Goal: Information Seeking & Learning: Learn about a topic

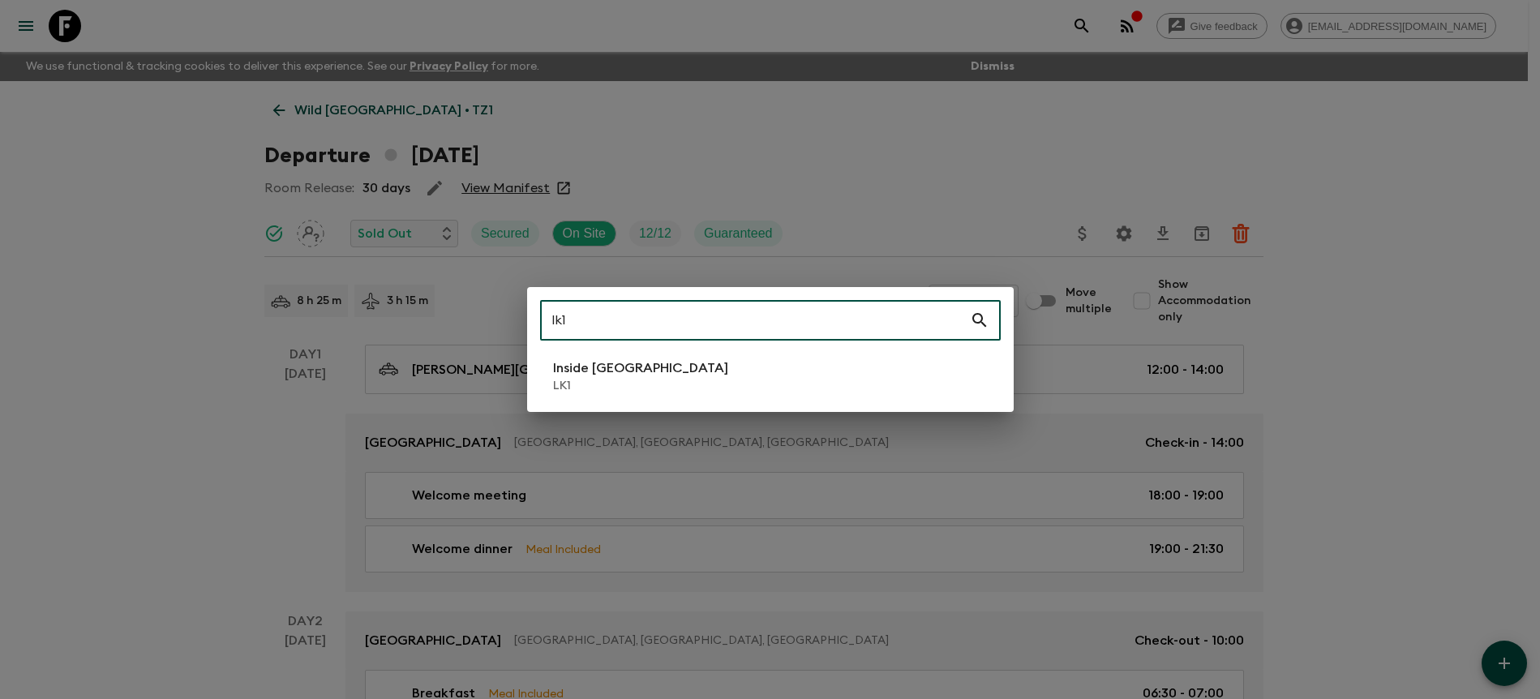
type input "lk1"
click at [828, 372] on li "Inside [GEOGRAPHIC_DATA] LK1" at bounding box center [770, 376] width 461 height 45
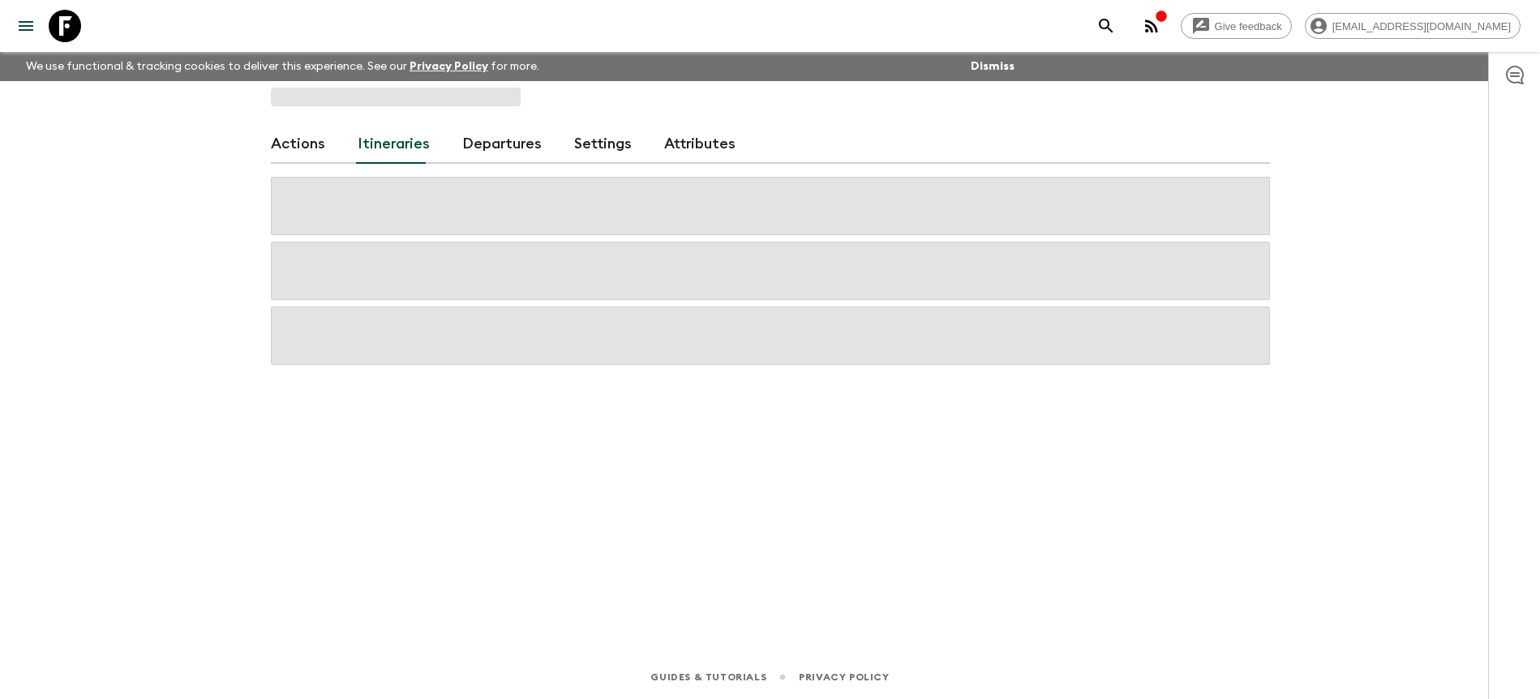
click at [497, 152] on link "Departures" at bounding box center [501, 144] width 79 height 39
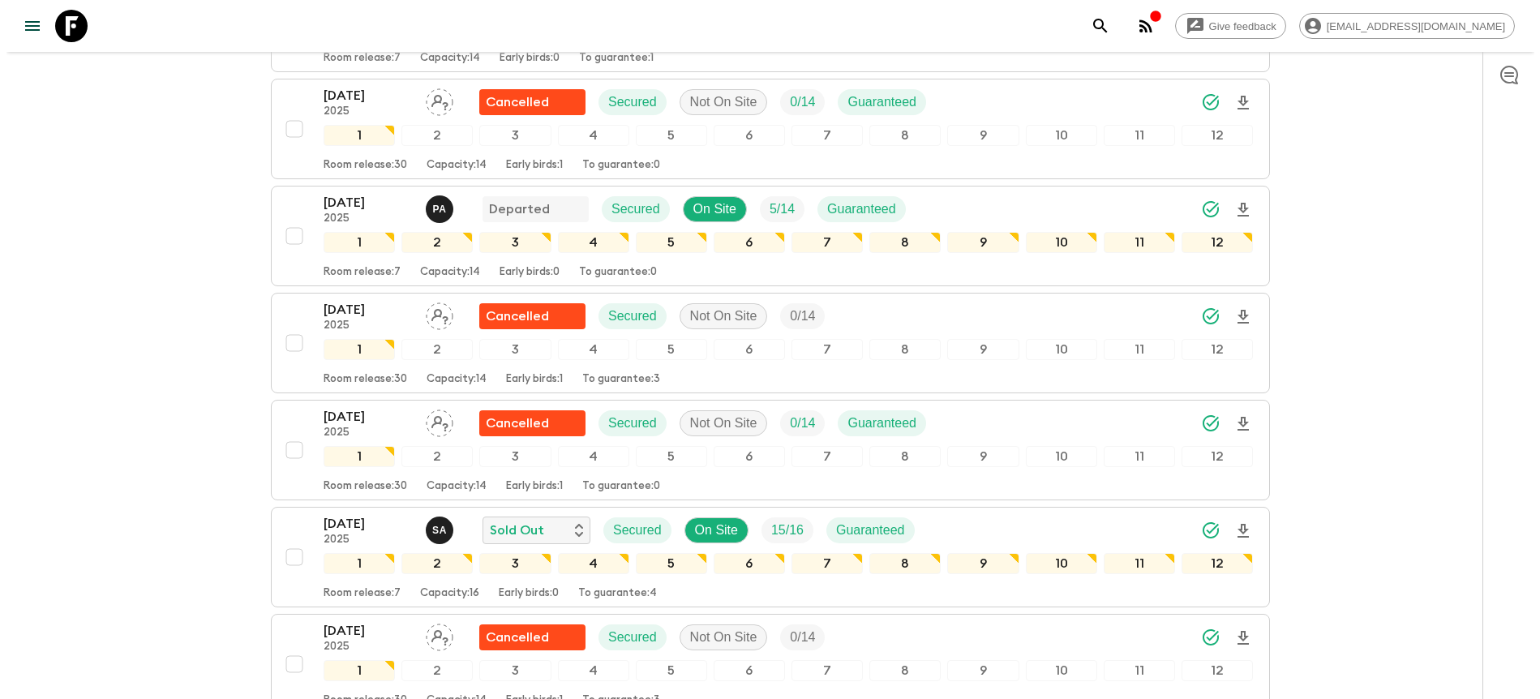
scroll to position [643, 0]
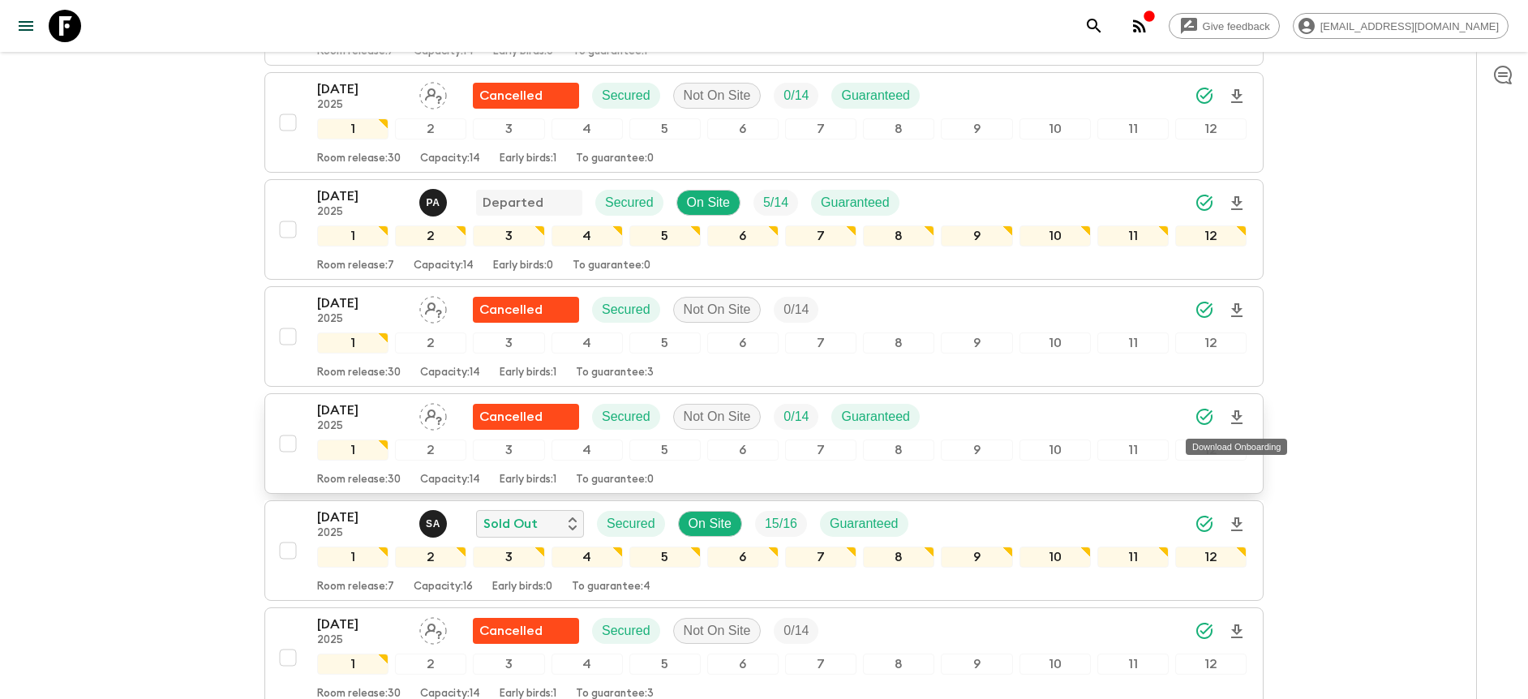
click at [1236, 415] on icon "Download Onboarding" at bounding box center [1236, 417] width 19 height 19
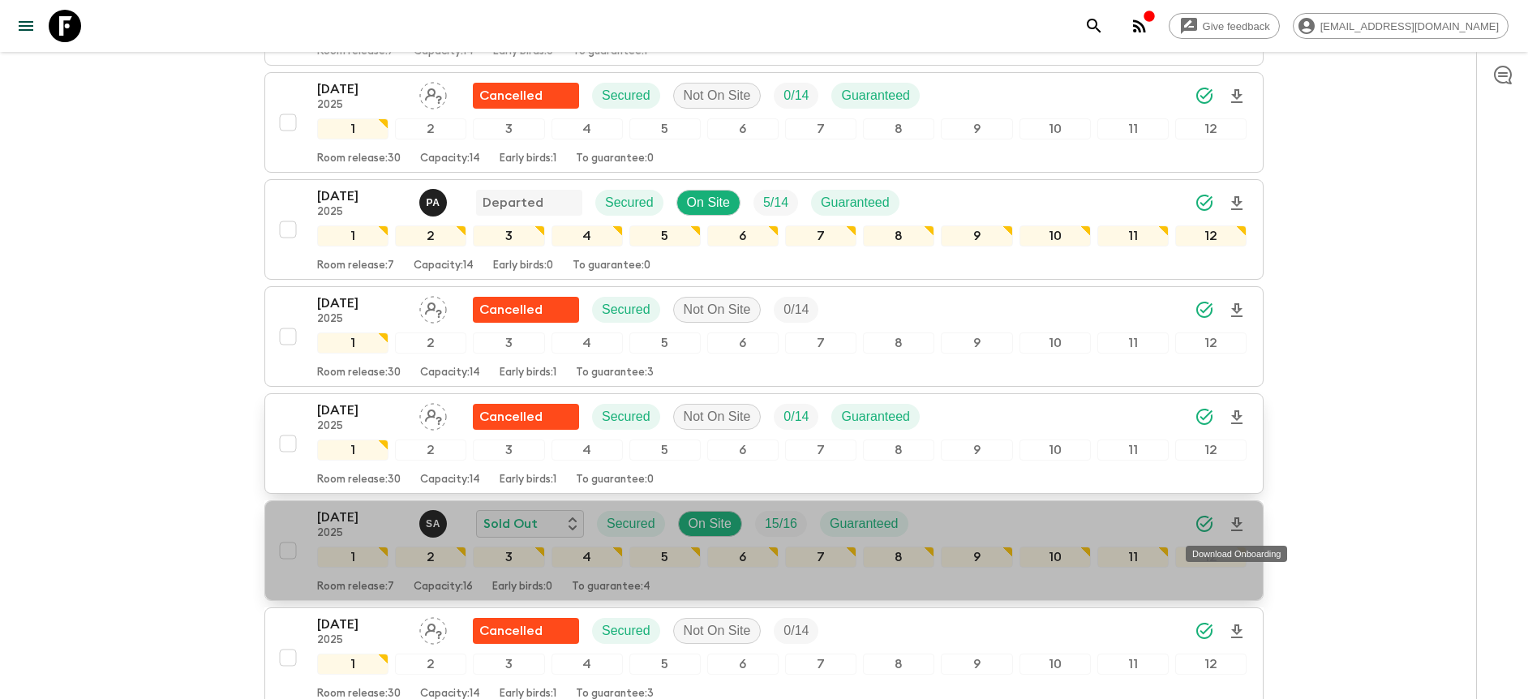
click at [1235, 520] on icon "Download Onboarding" at bounding box center [1236, 525] width 11 height 14
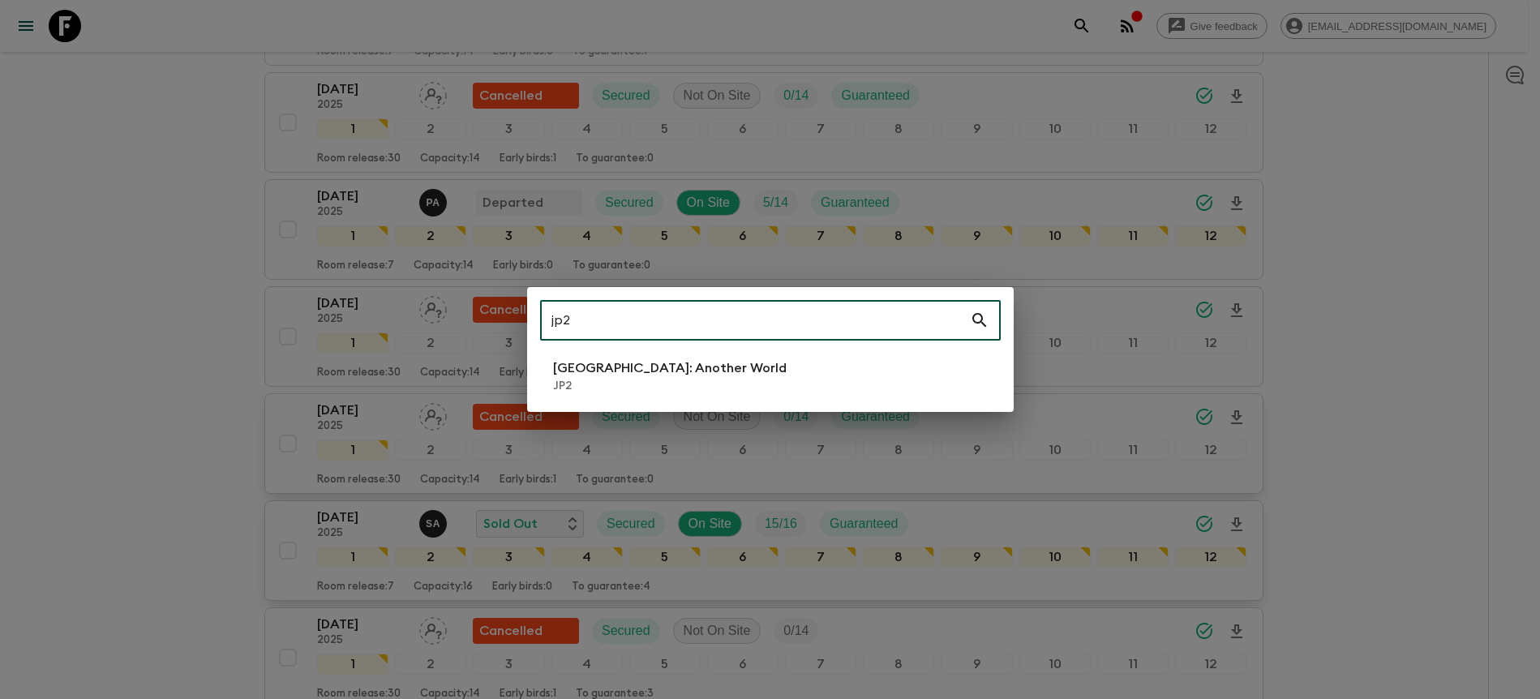
type input "jp2"
click at [823, 363] on li "[GEOGRAPHIC_DATA]: Another World JP2" at bounding box center [770, 376] width 461 height 45
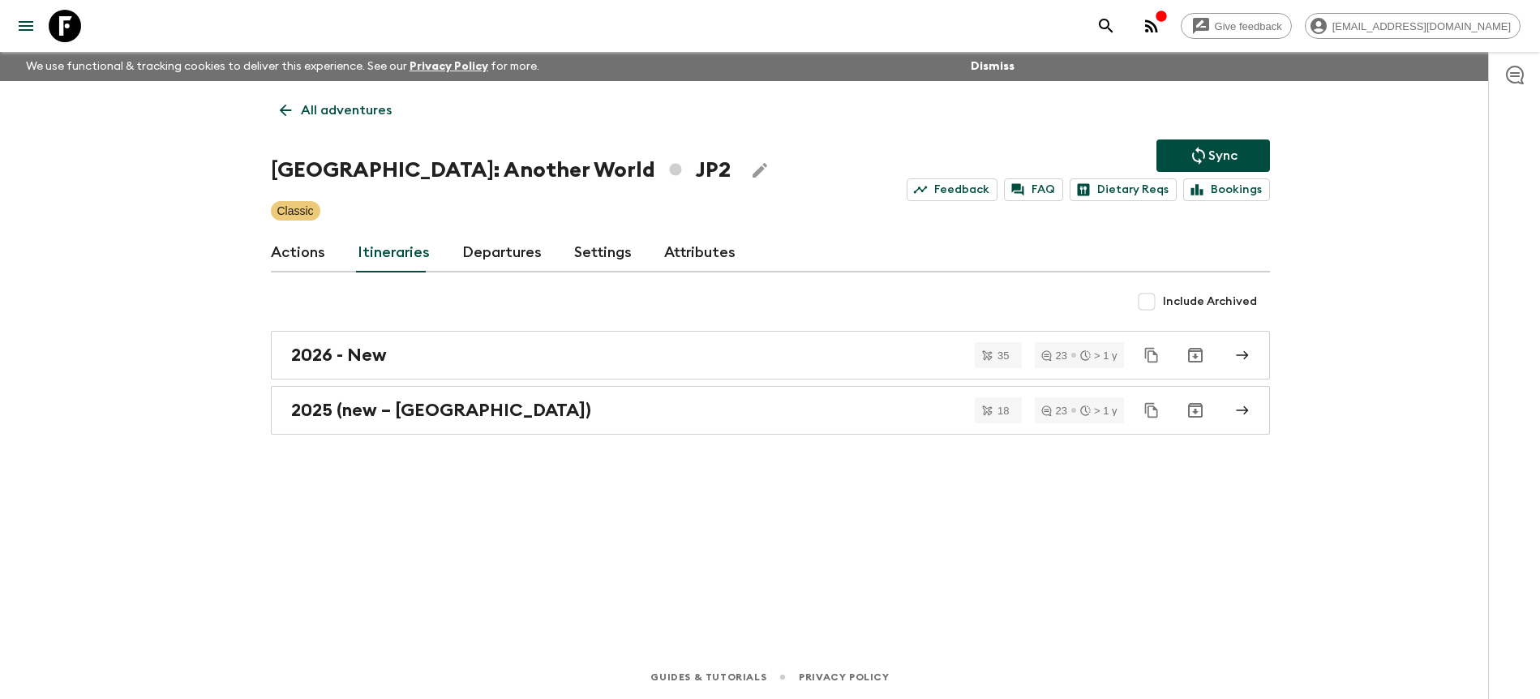
click at [518, 249] on link "Departures" at bounding box center [501, 253] width 79 height 39
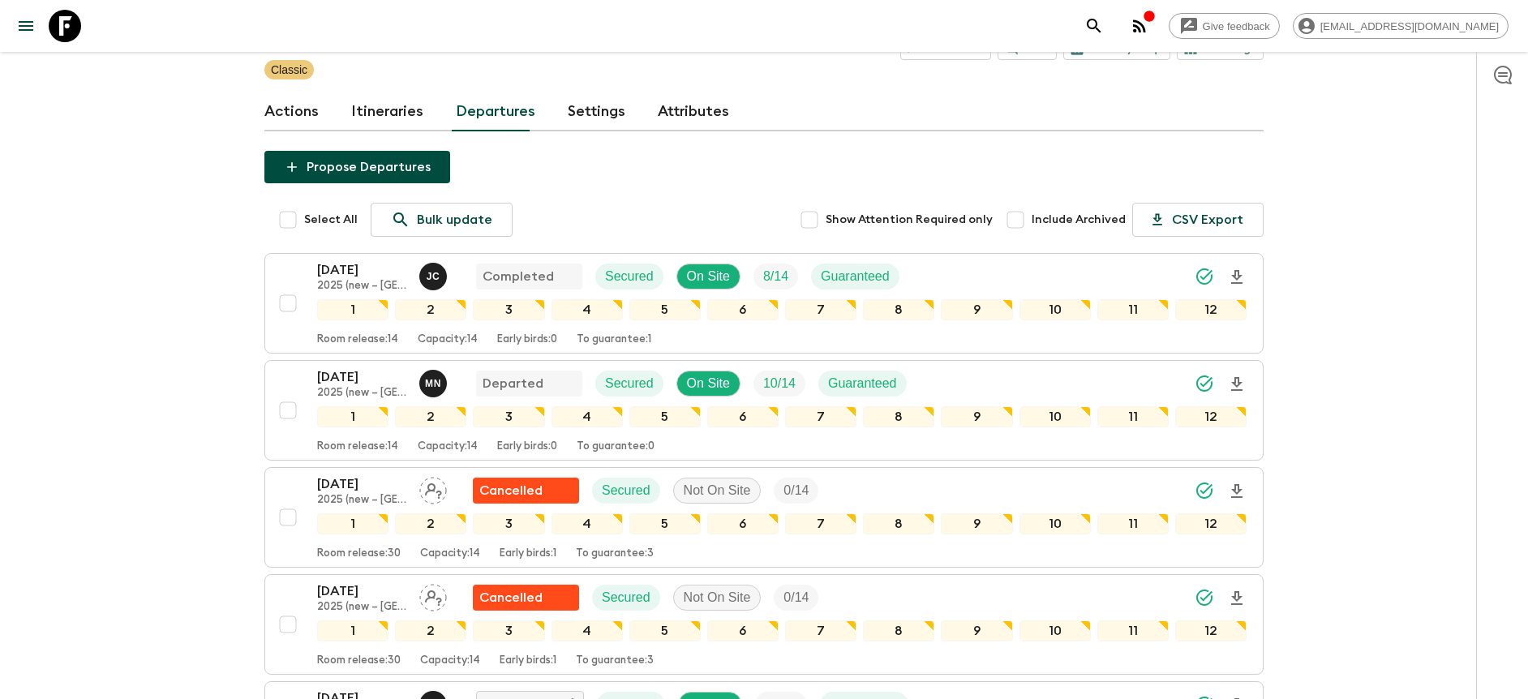
scroll to position [201, 0]
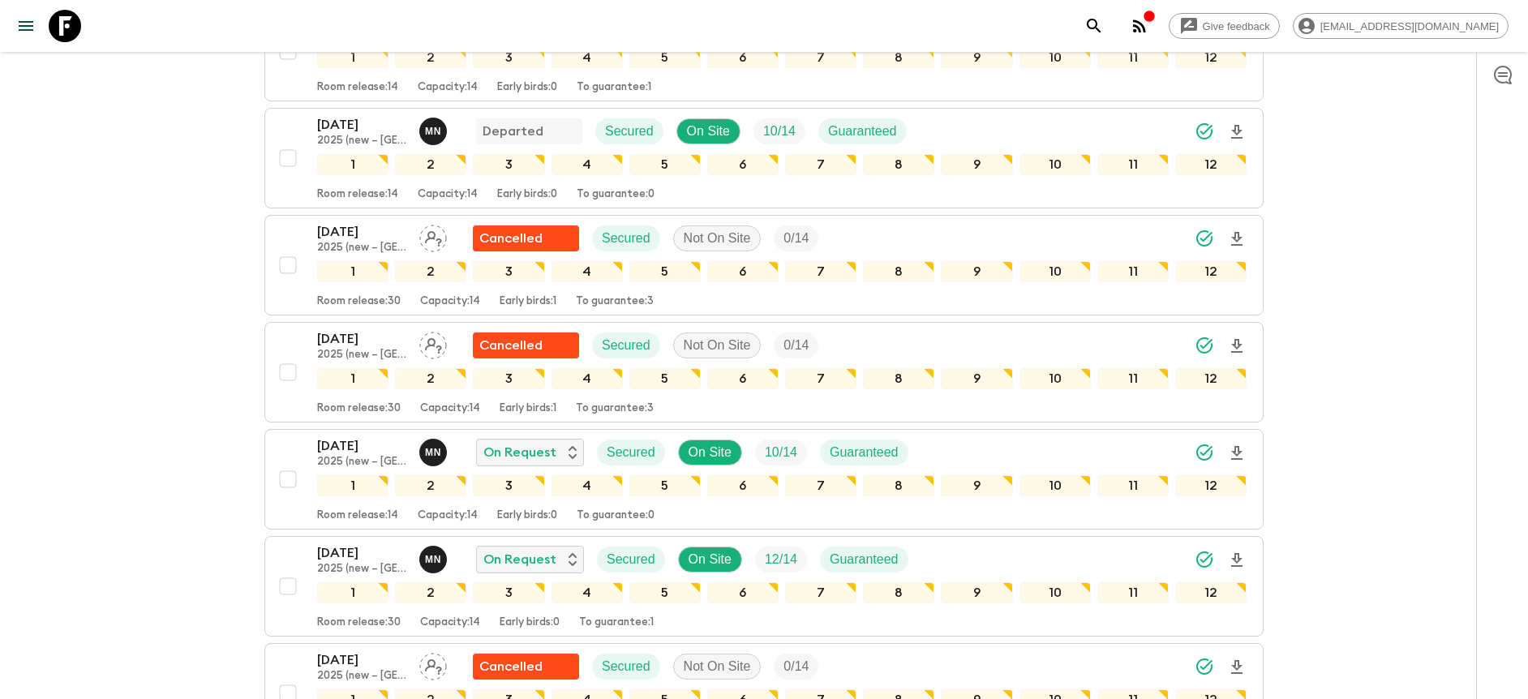
scroll to position [394, 0]
click at [1239, 454] on icon "Download Onboarding" at bounding box center [1236, 452] width 19 height 19
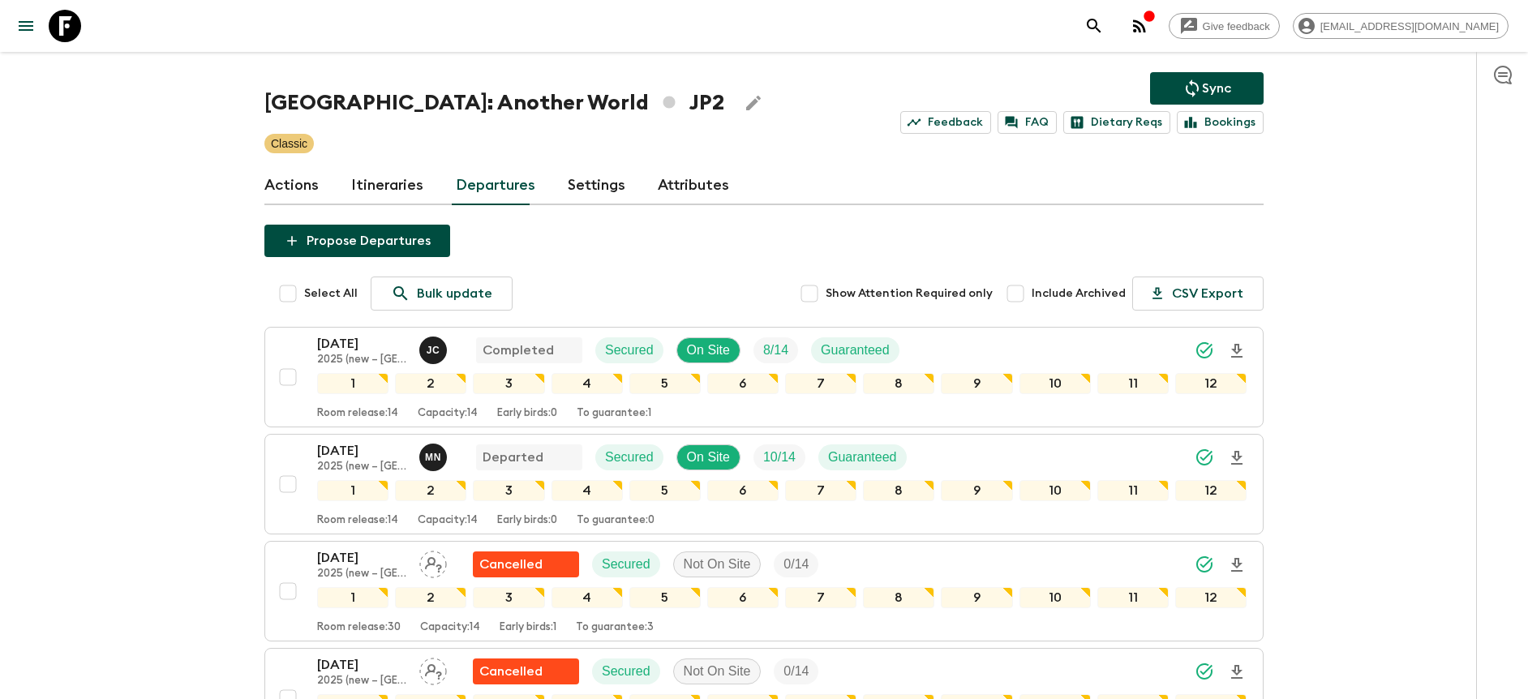
scroll to position [0, 0]
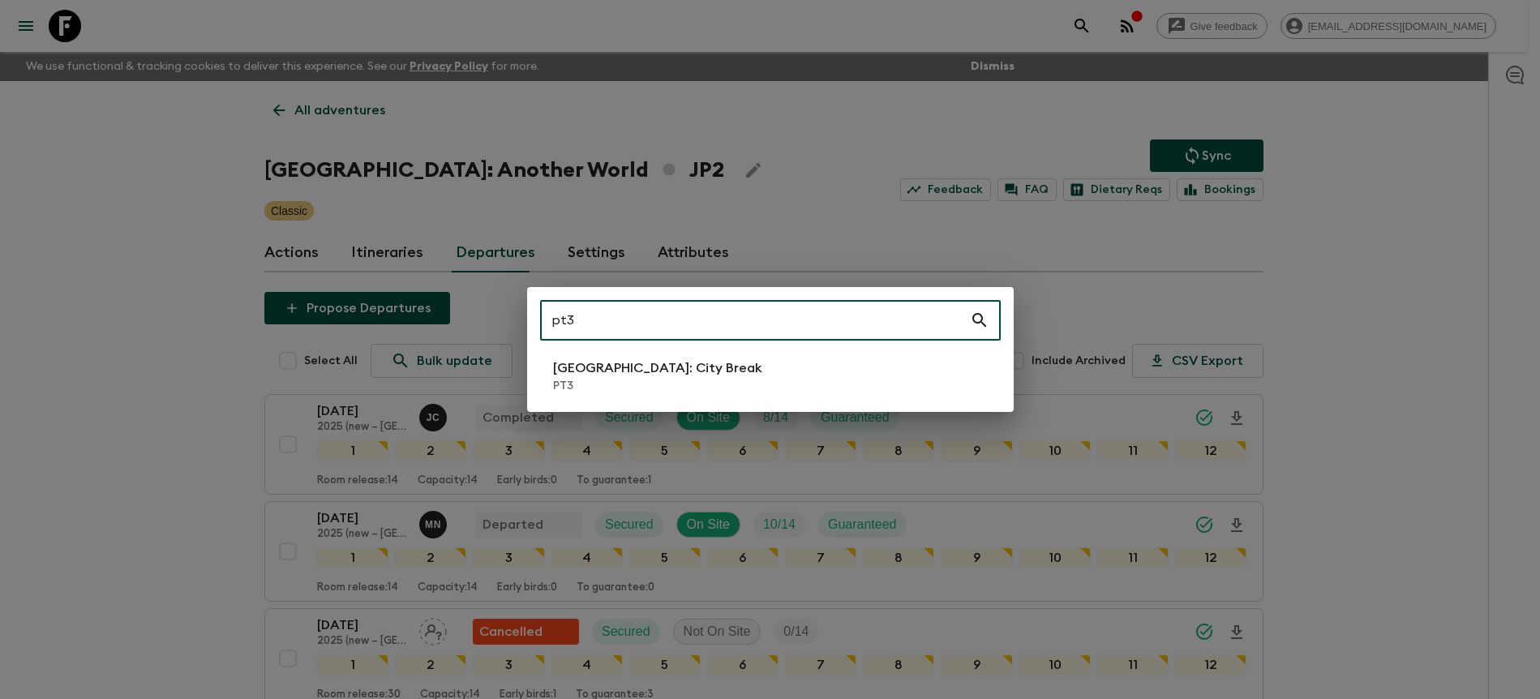
type input "pt3"
click at [848, 387] on li "[GEOGRAPHIC_DATA]: City Break PT3" at bounding box center [770, 376] width 461 height 45
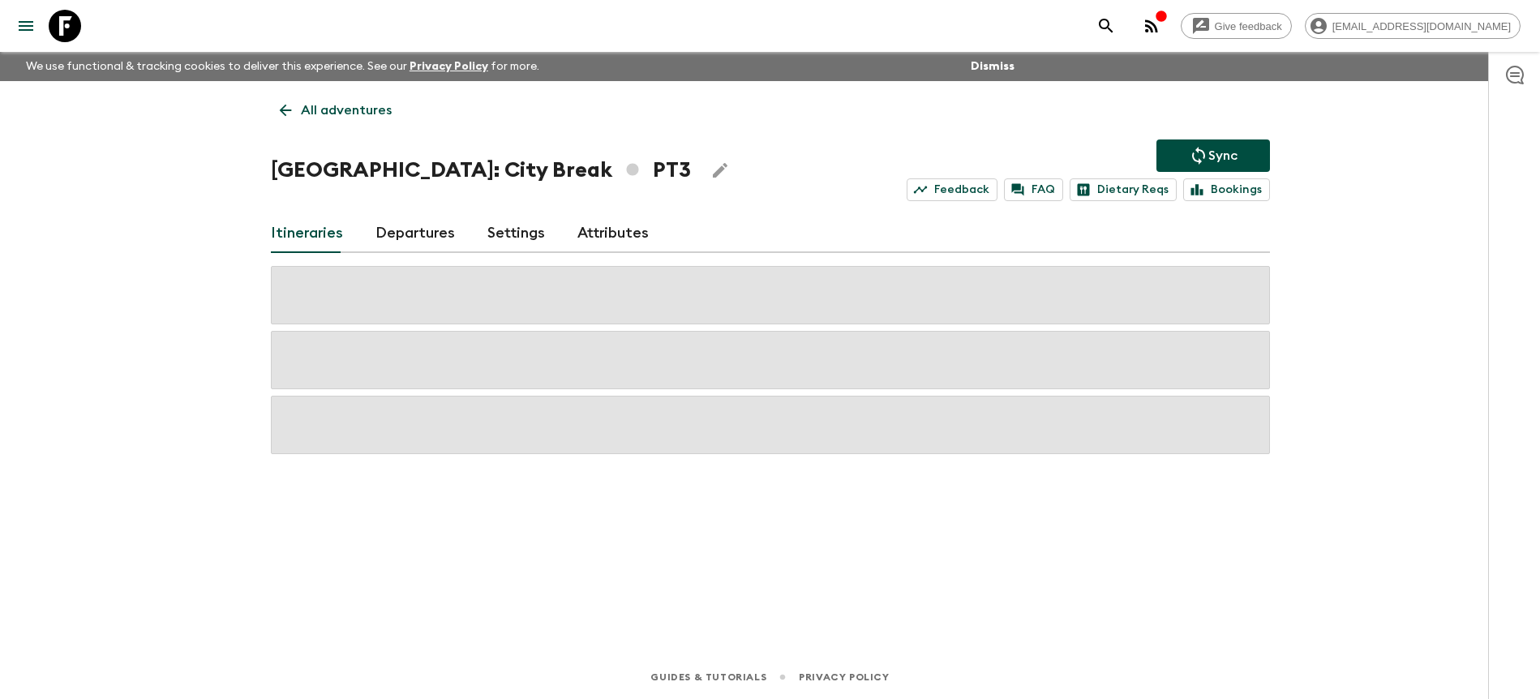
click at [391, 161] on h1 "[GEOGRAPHIC_DATA]: City Break PT3" at bounding box center [481, 170] width 420 height 32
click at [432, 236] on link "Departures" at bounding box center [415, 233] width 79 height 39
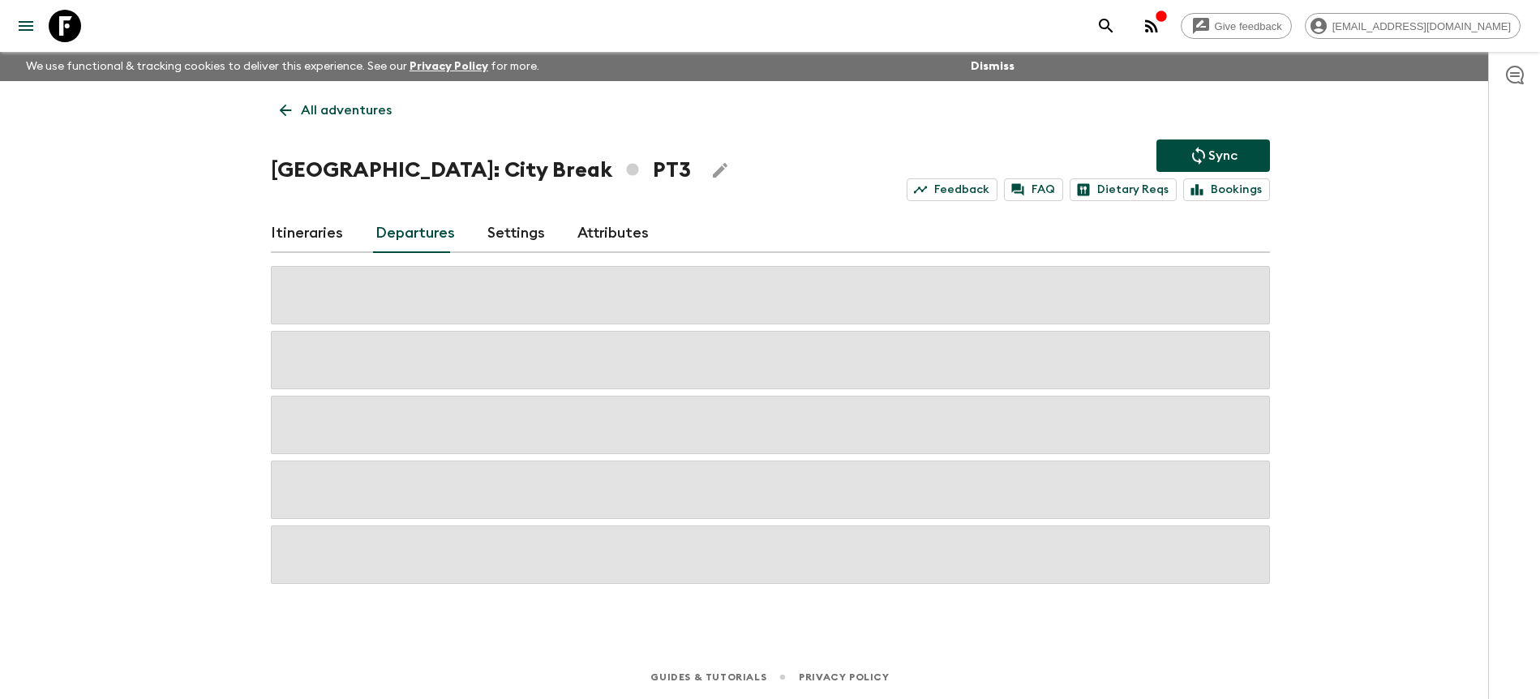
click at [1320, 265] on div "Give feedback [PERSON_NAME][EMAIL_ADDRESS][DOMAIN_NAME] We use functional & tra…" at bounding box center [770, 349] width 1540 height 699
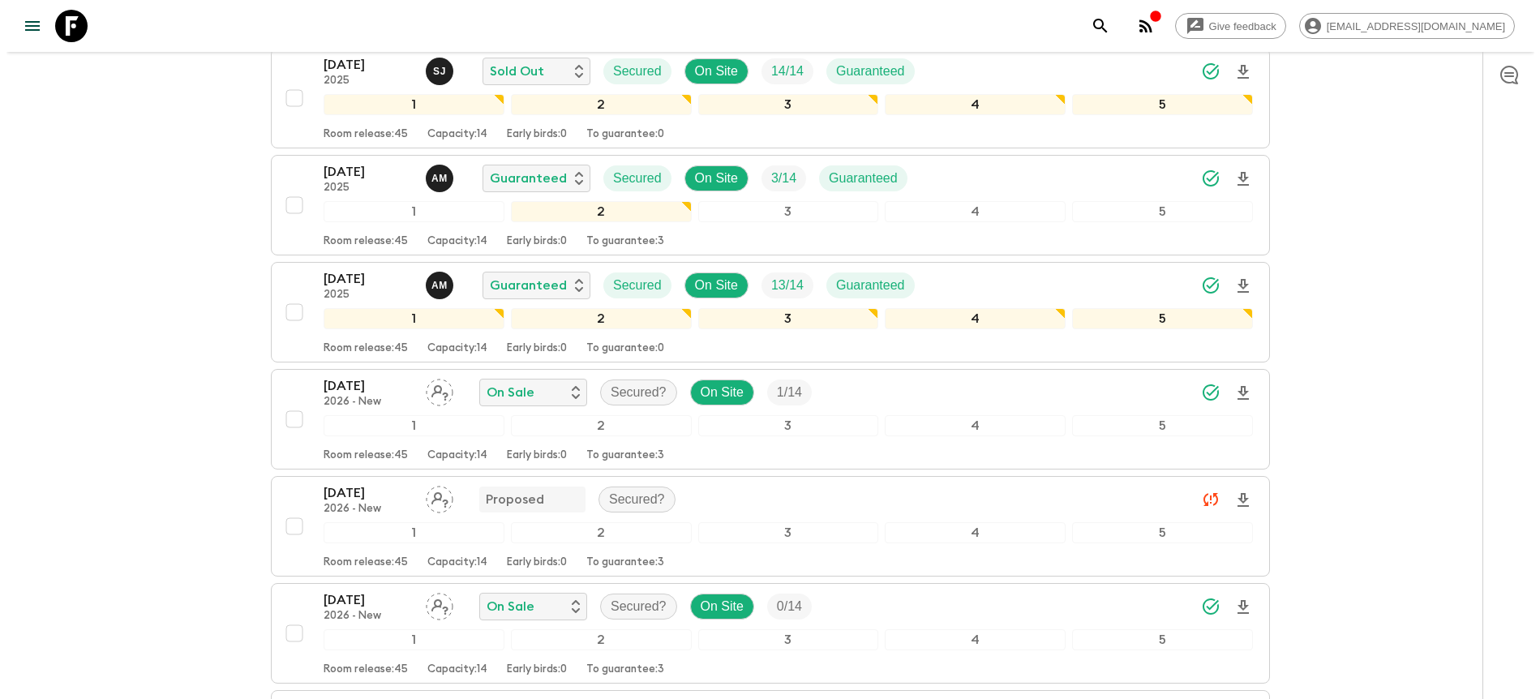
scroll to position [441, 0]
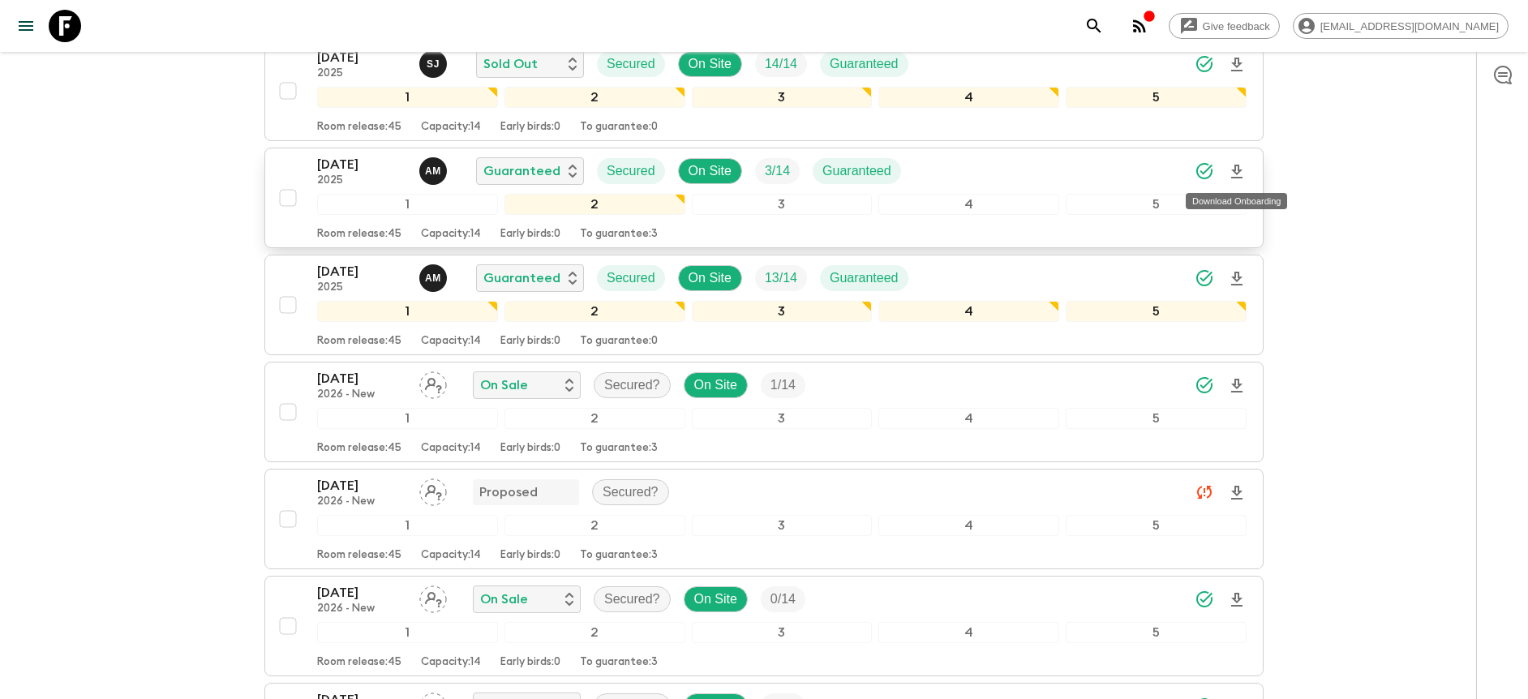
click at [1239, 172] on icon "Download Onboarding" at bounding box center [1236, 172] width 11 height 14
click at [1356, 214] on div "Give feedback [PERSON_NAME][EMAIL_ADDRESS][DOMAIN_NAME] We use functional & tra…" at bounding box center [764, 566] width 1528 height 2015
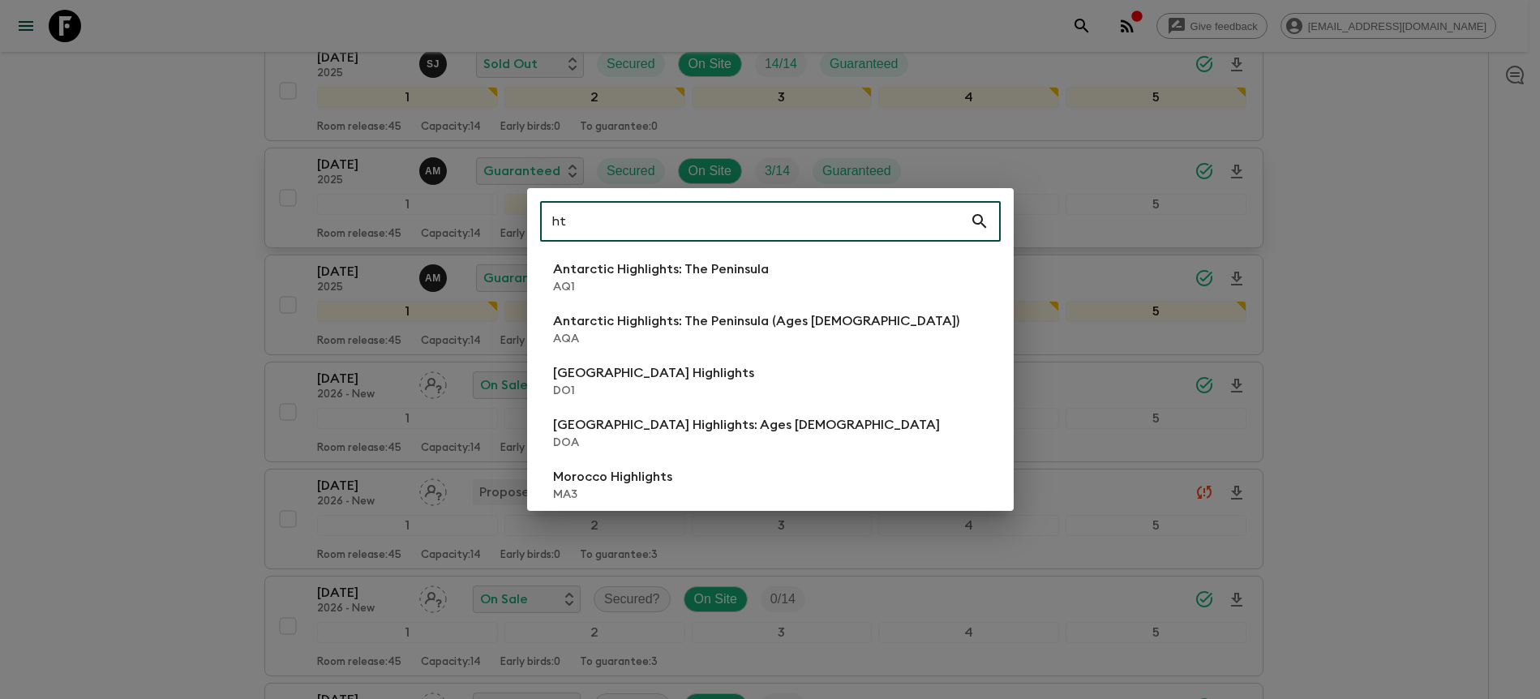
type input "h"
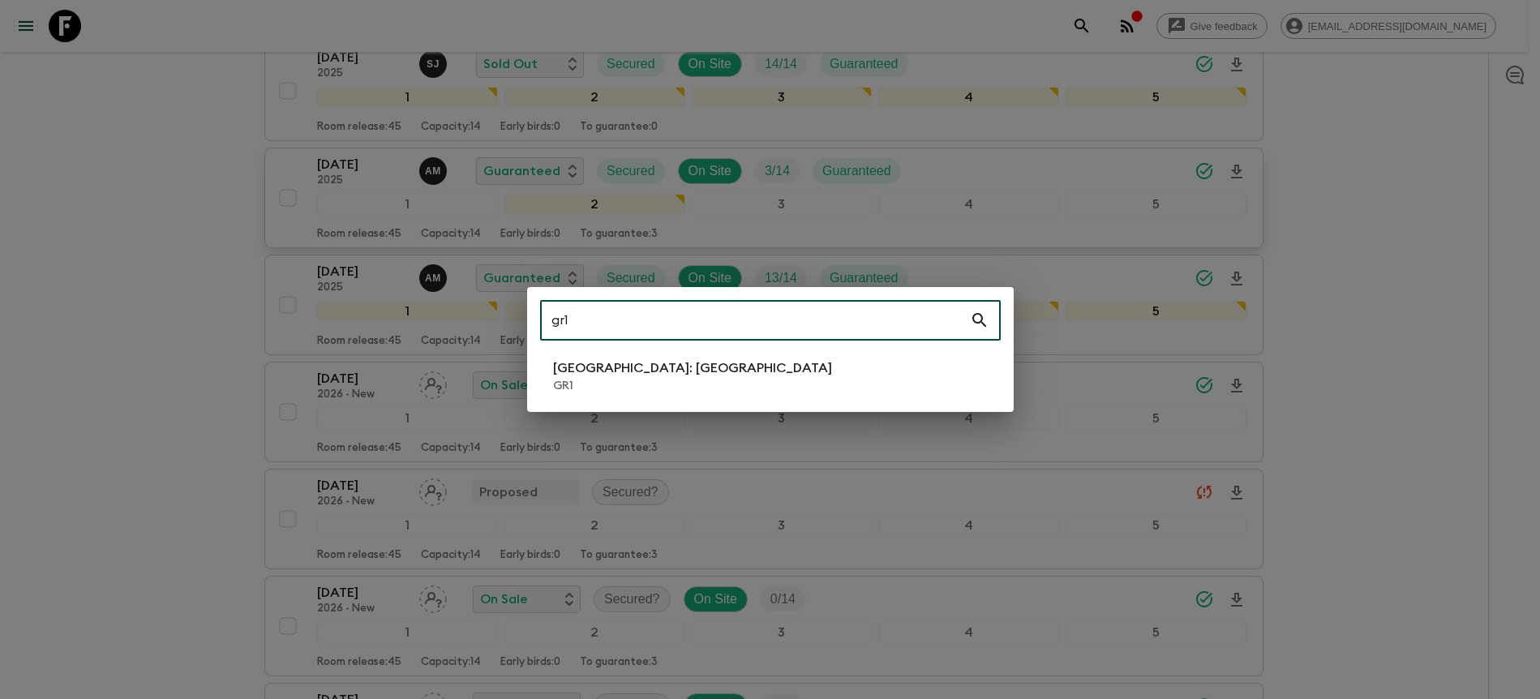
type input "gr1"
click at [586, 382] on p "GR1" at bounding box center [692, 386] width 279 height 16
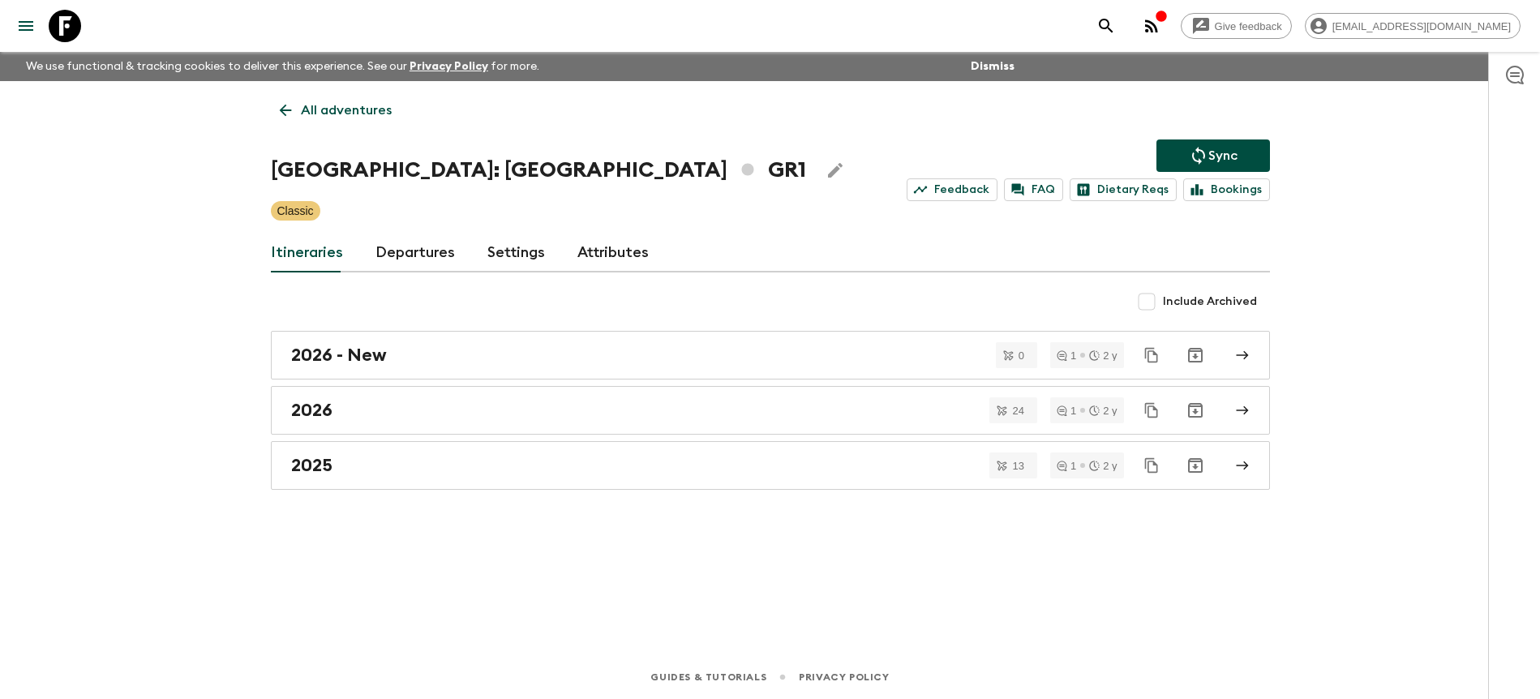
click at [430, 254] on link "Departures" at bounding box center [415, 253] width 79 height 39
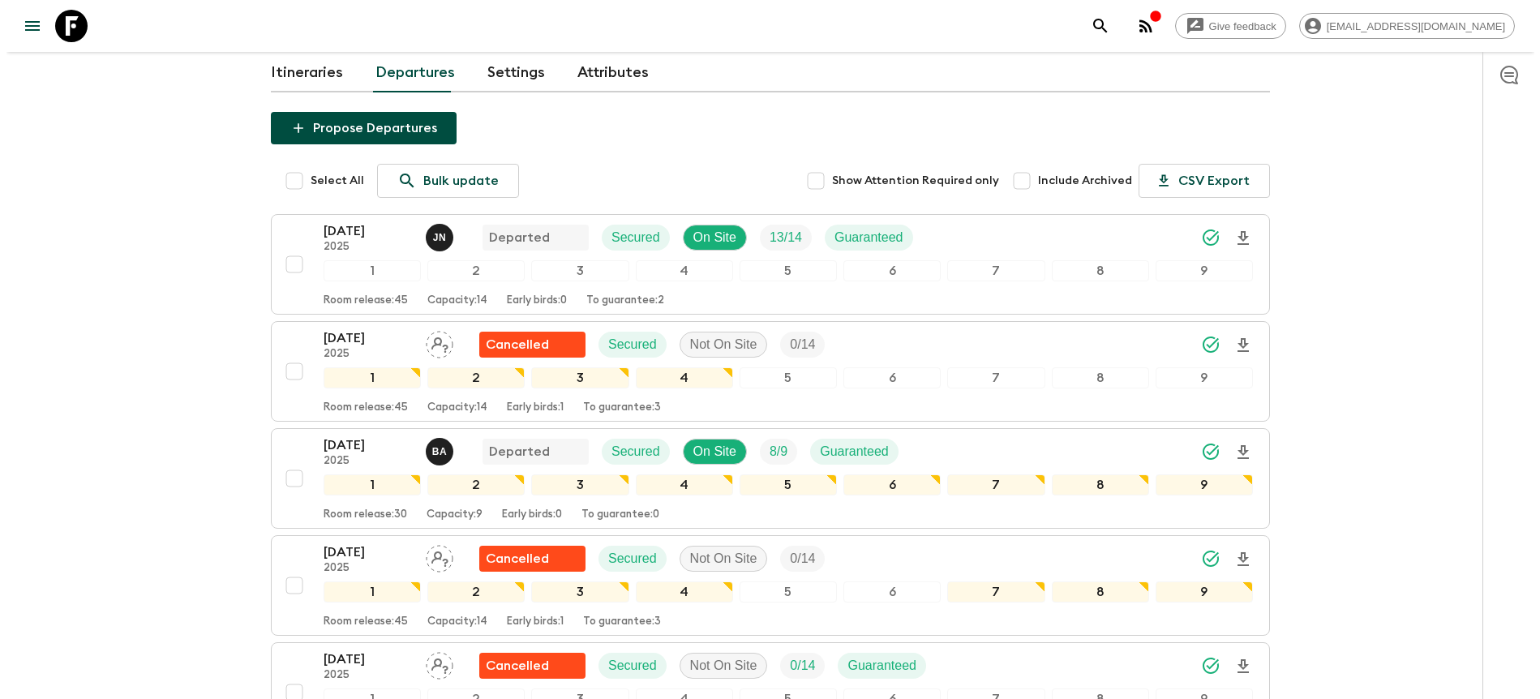
scroll to position [654, 0]
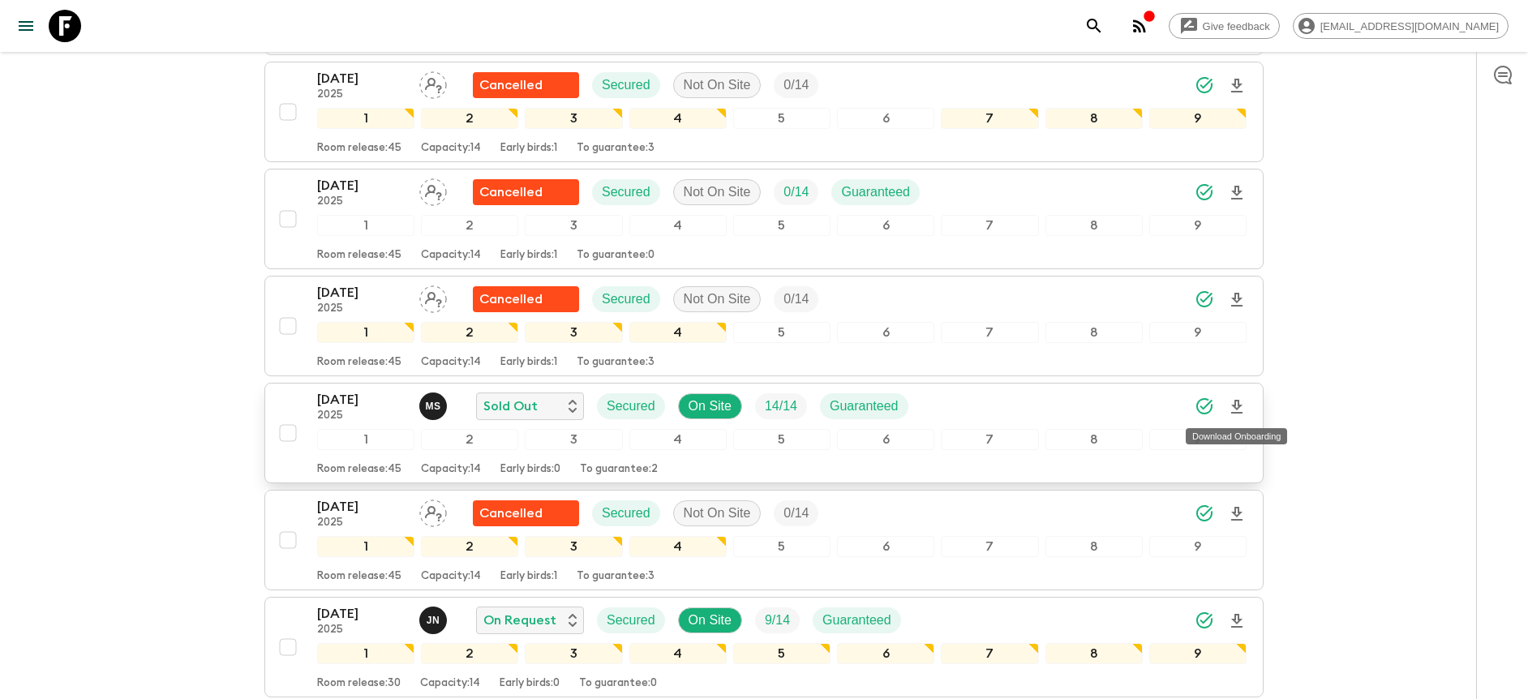
click at [1237, 406] on icon "Download Onboarding" at bounding box center [1236, 406] width 19 height 19
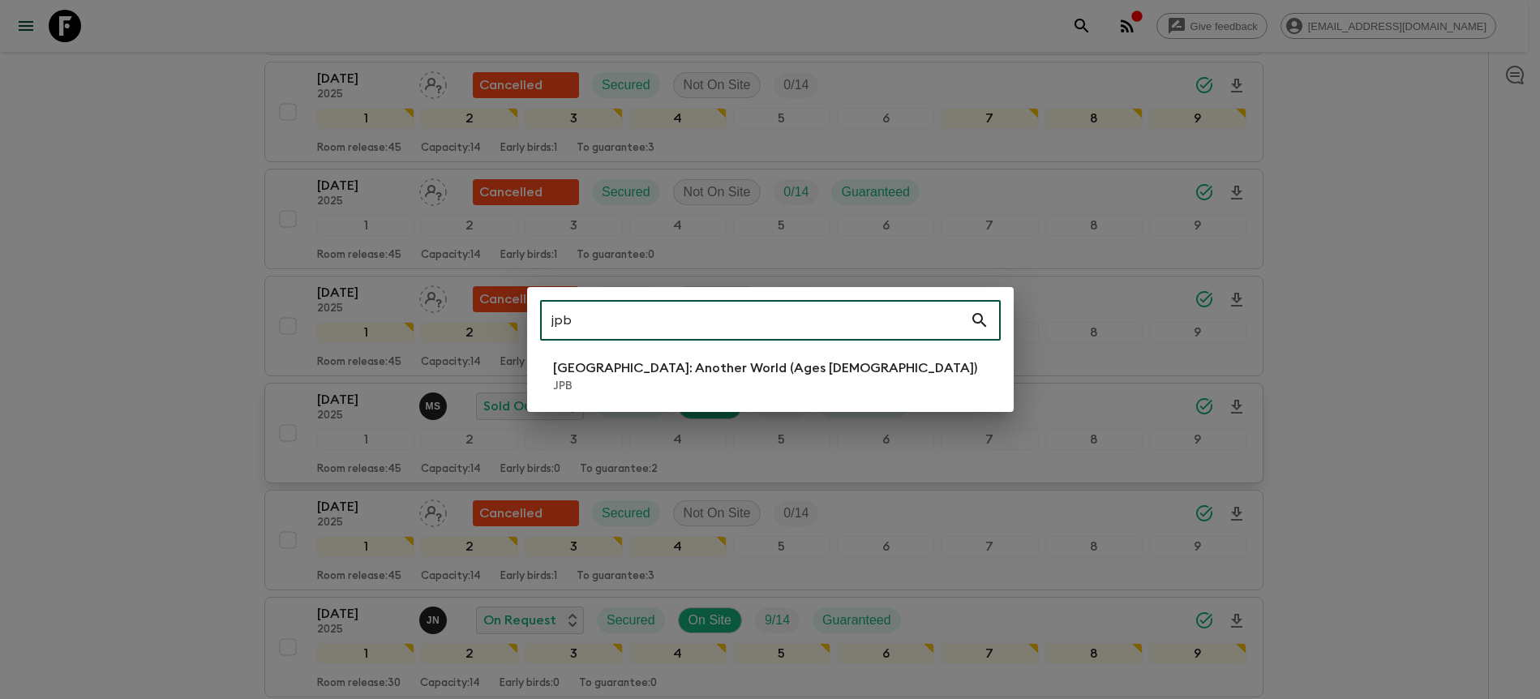
type input "jpb"
click at [917, 375] on li "[GEOGRAPHIC_DATA]: Another World (Ages [DEMOGRAPHIC_DATA]) JPB" at bounding box center [770, 376] width 461 height 45
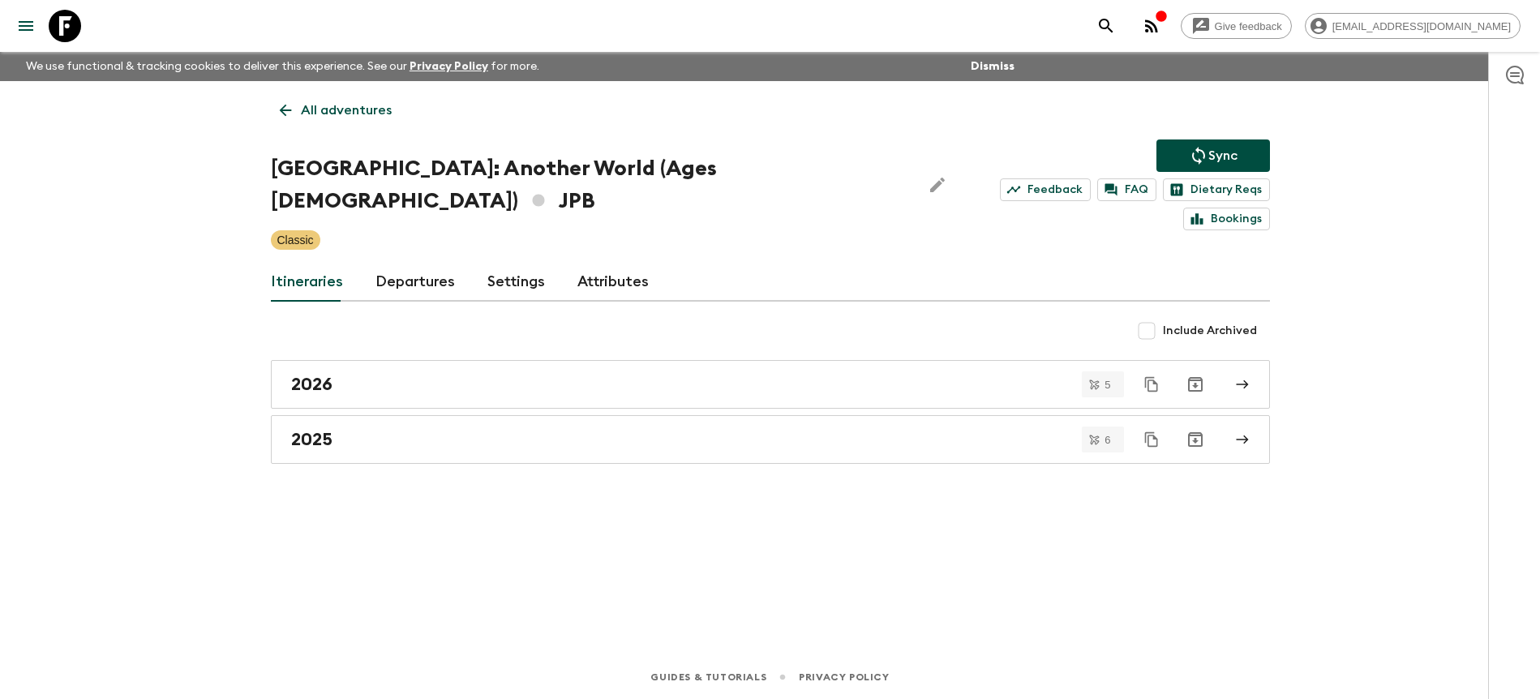
click at [427, 263] on link "Departures" at bounding box center [415, 282] width 79 height 39
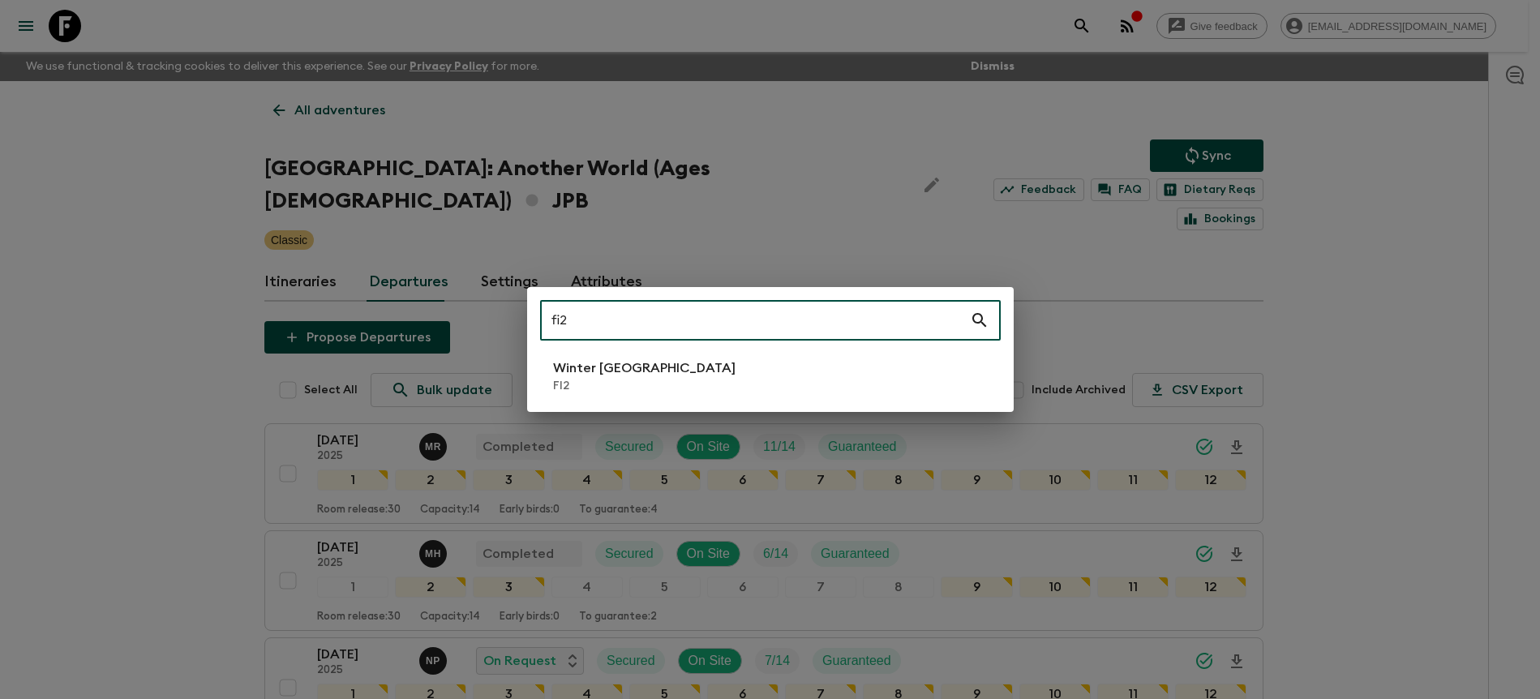
type input "fi2"
click at [812, 367] on li "Winter [GEOGRAPHIC_DATA] FI2" at bounding box center [770, 376] width 461 height 45
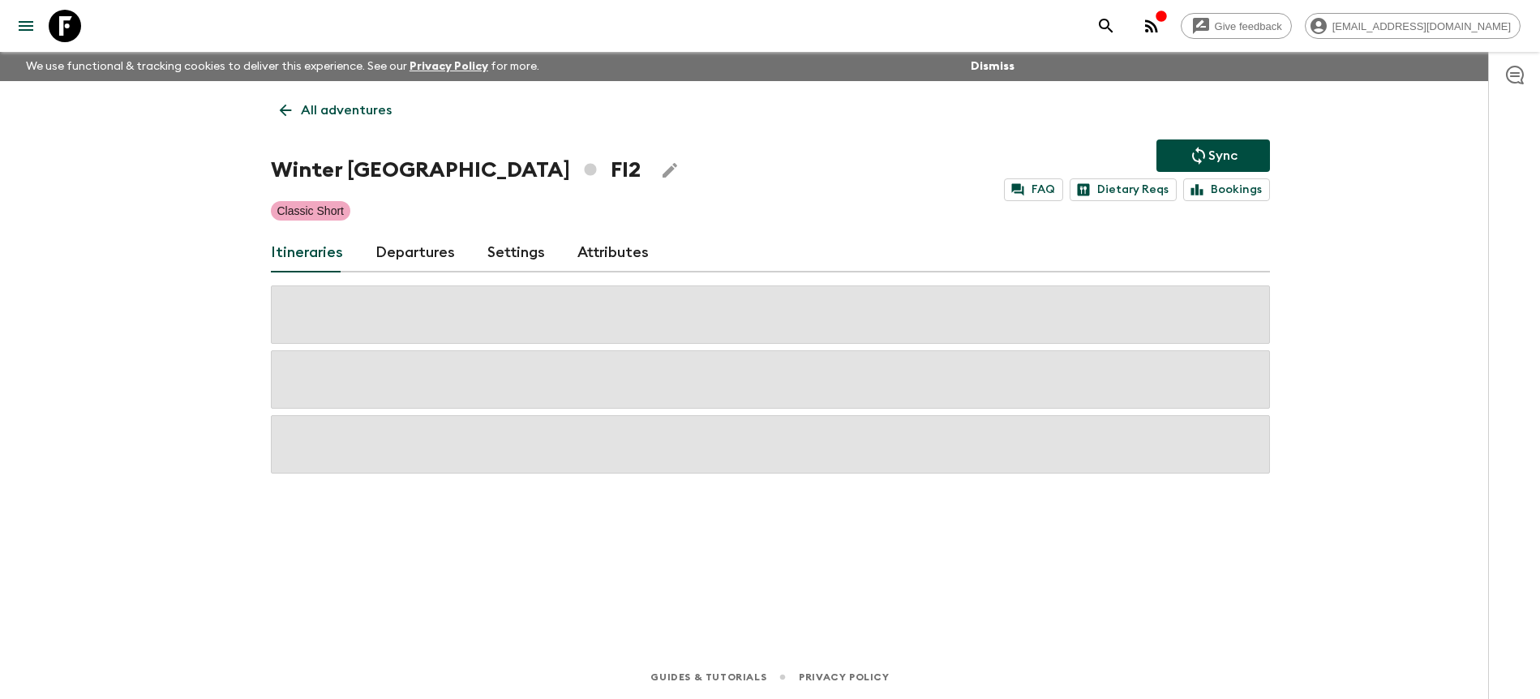
click at [439, 251] on link "Departures" at bounding box center [415, 253] width 79 height 39
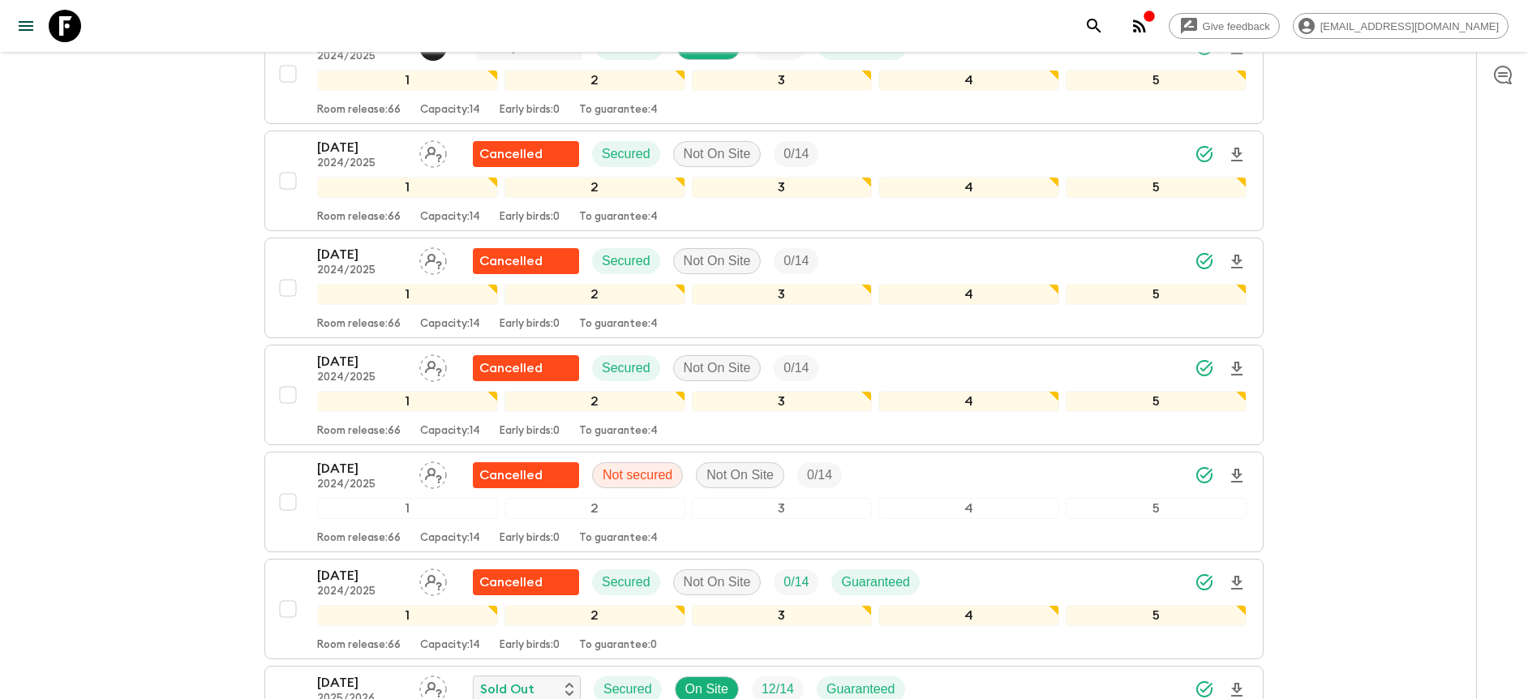
scroll to position [1380, 0]
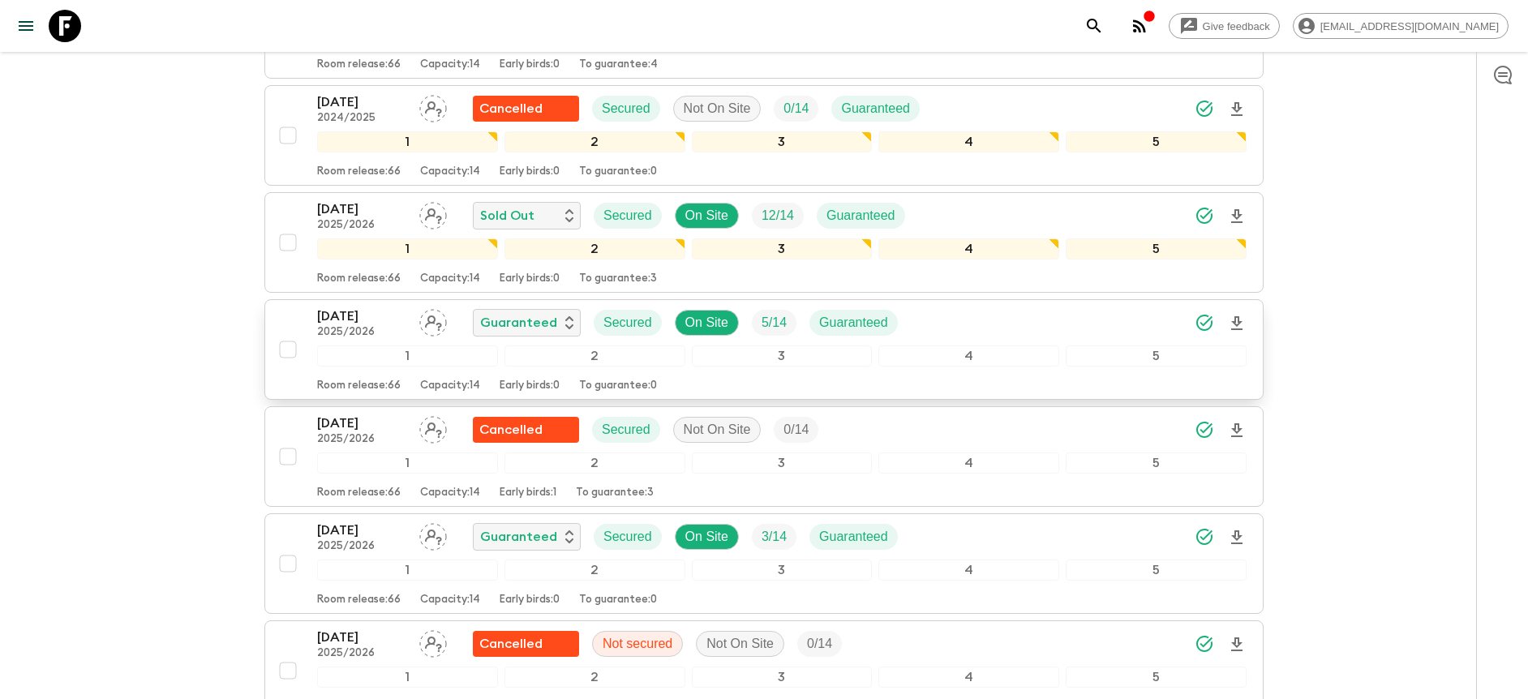
click at [1114, 324] on div "[DATE] 2025/2026 Guaranteed Secured On Site 5 / 14 Guaranteed" at bounding box center [782, 323] width 930 height 32
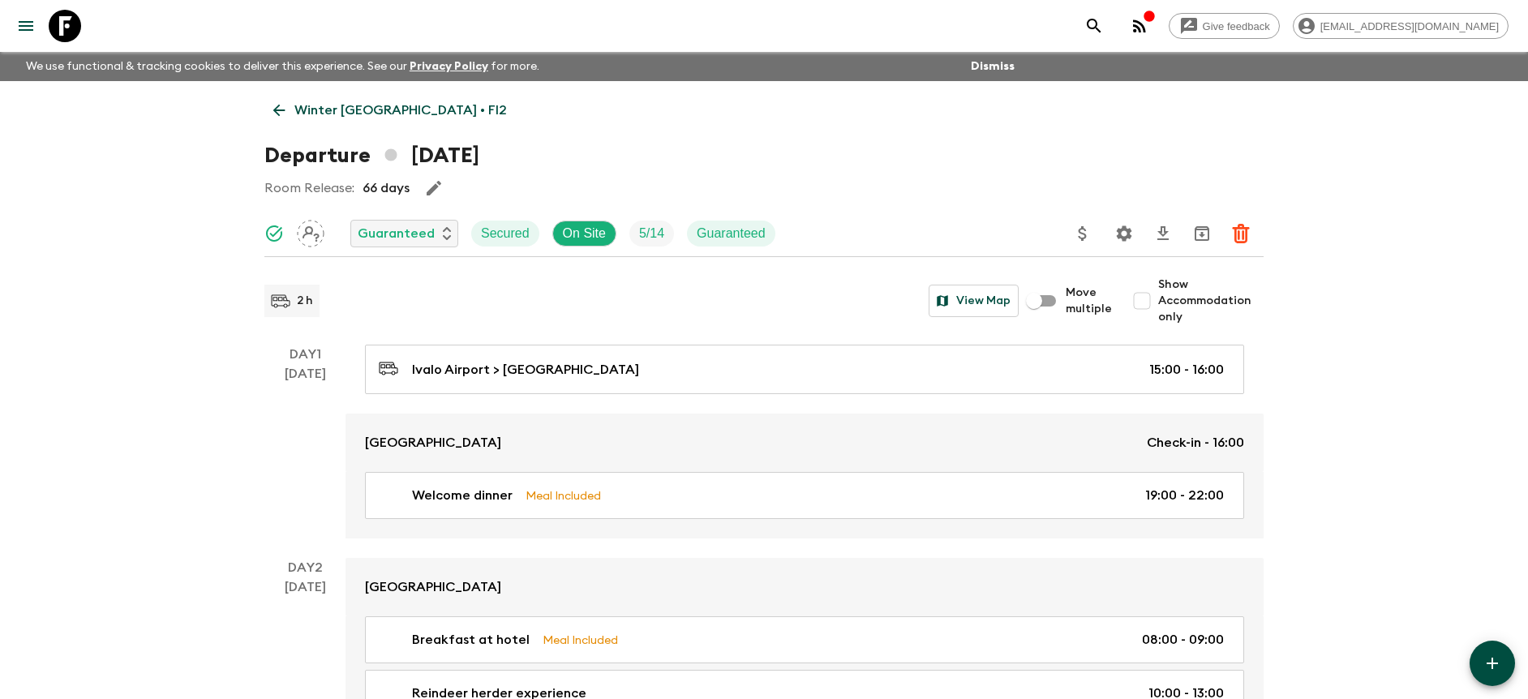
click at [1158, 294] on input "Show Accommodation only" at bounding box center [1142, 301] width 32 height 32
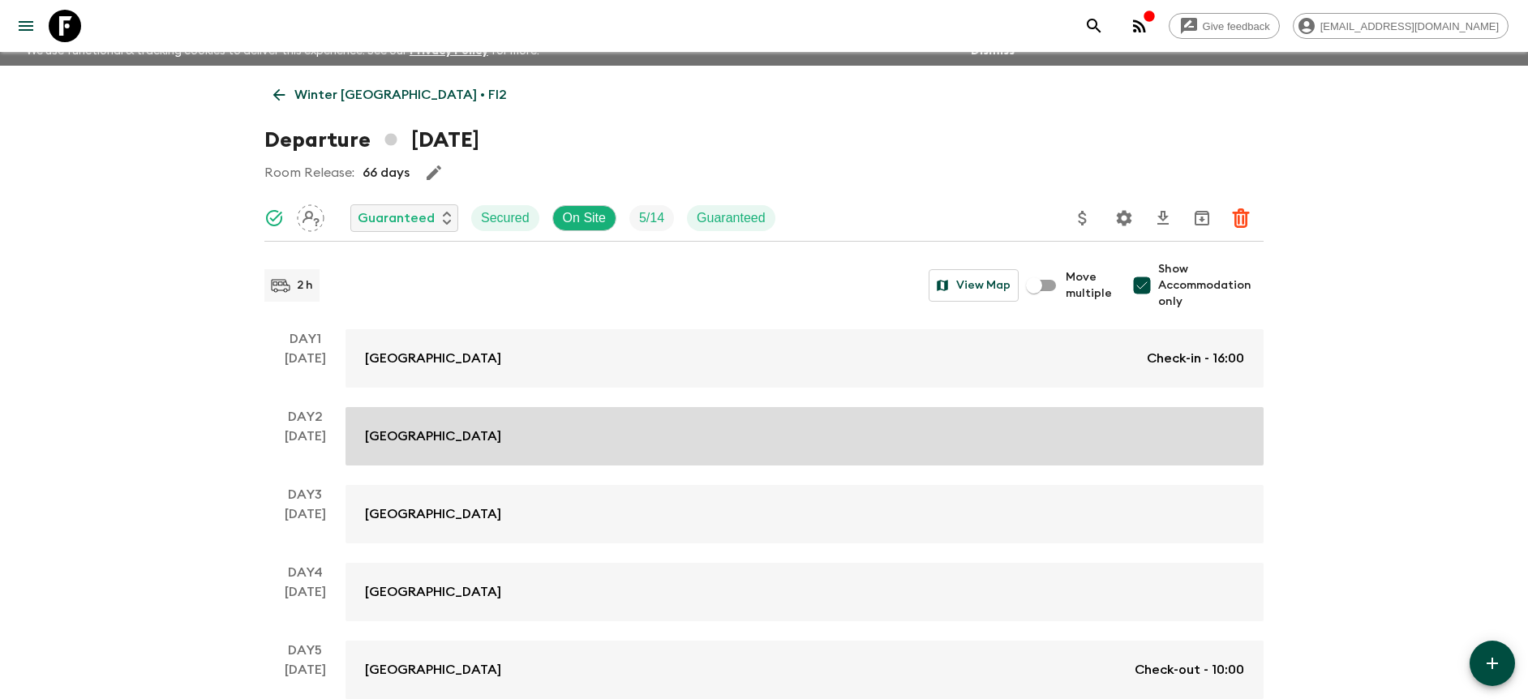
scroll to position [105, 0]
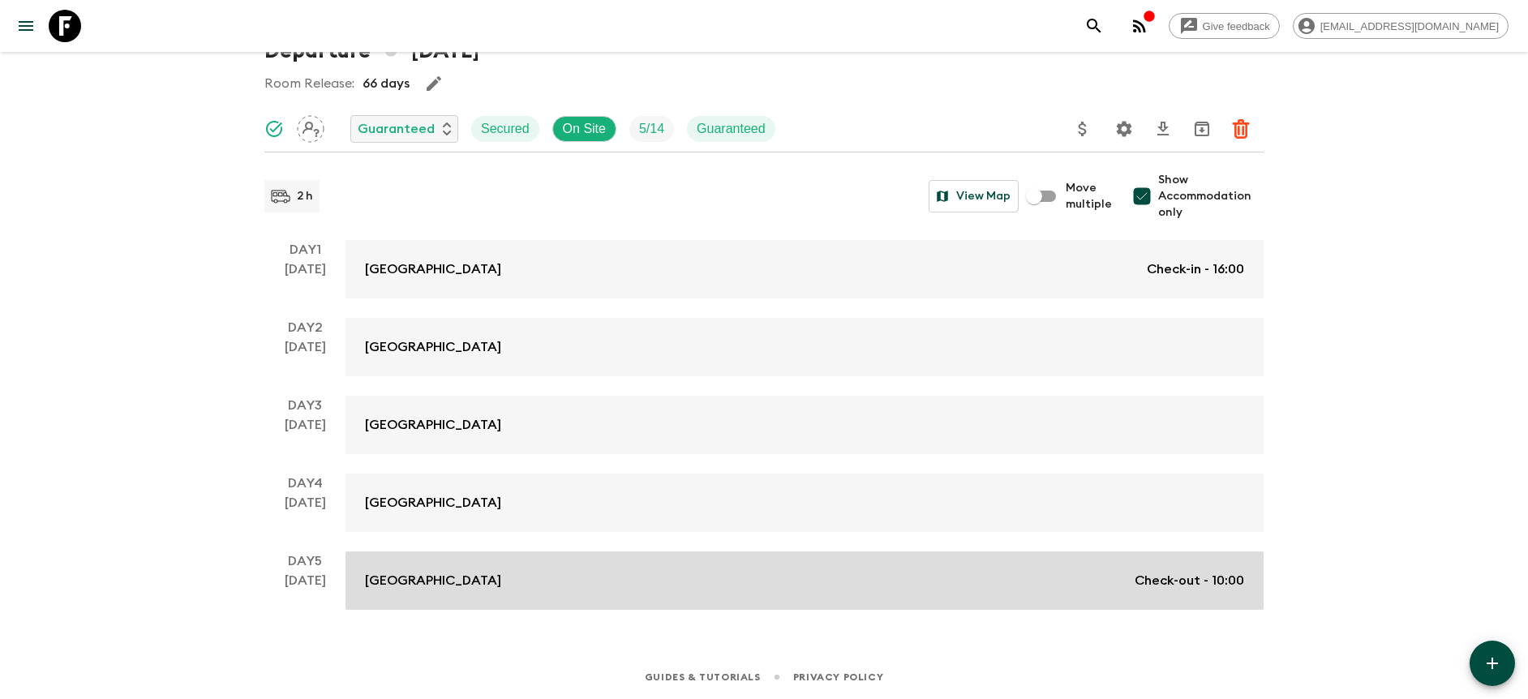
click at [763, 571] on div "Wilderness Hotel Juutua Check-out - 10:00" at bounding box center [804, 580] width 879 height 19
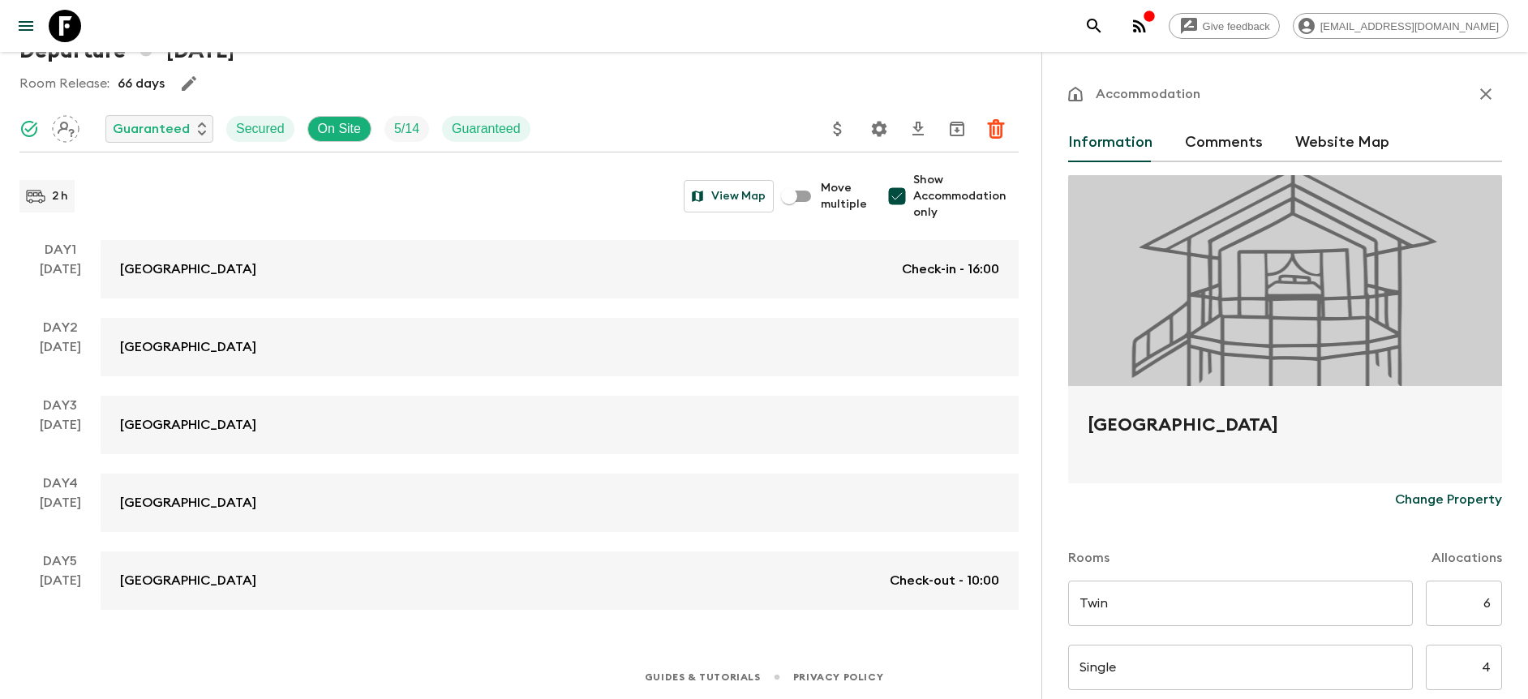
click at [1484, 92] on button "button" at bounding box center [1486, 94] width 32 height 32
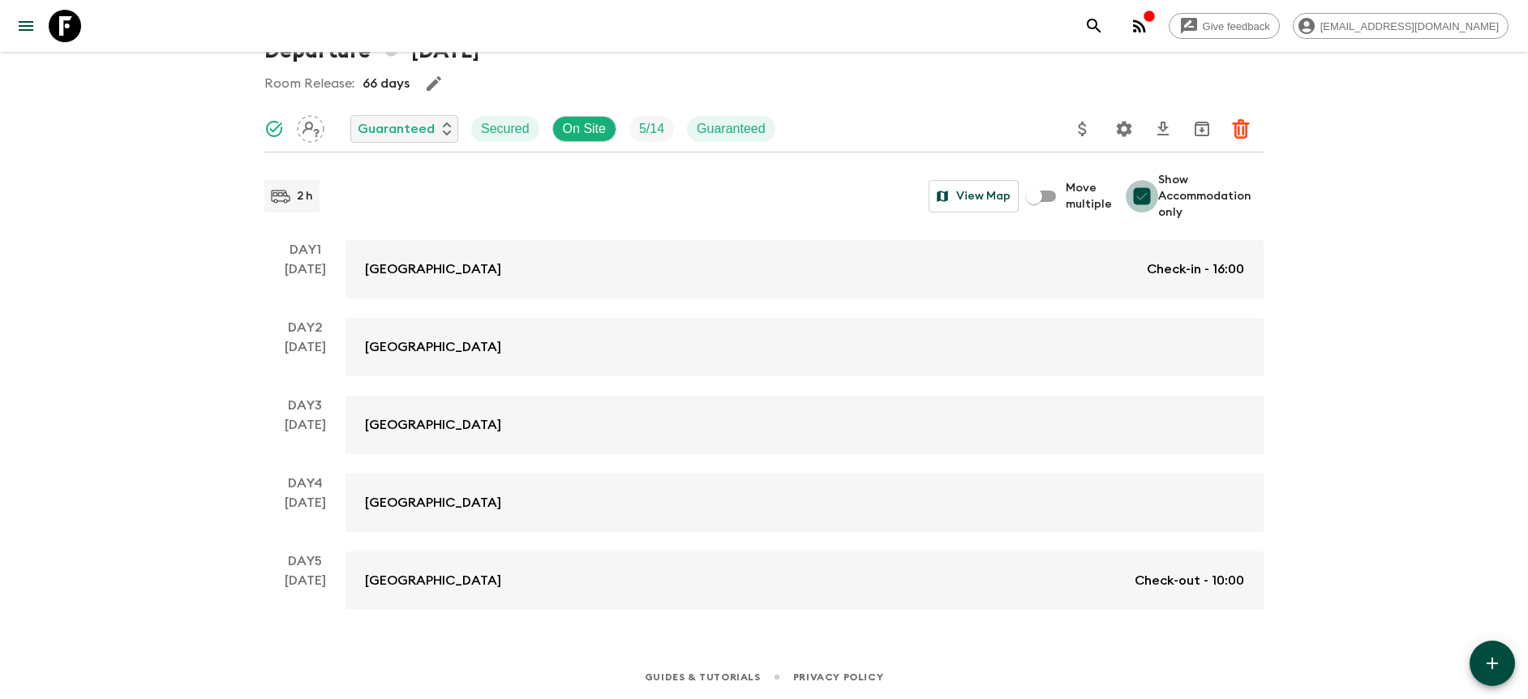
click at [1152, 200] on input "Show Accommodation only" at bounding box center [1142, 196] width 32 height 32
checkbox input "false"
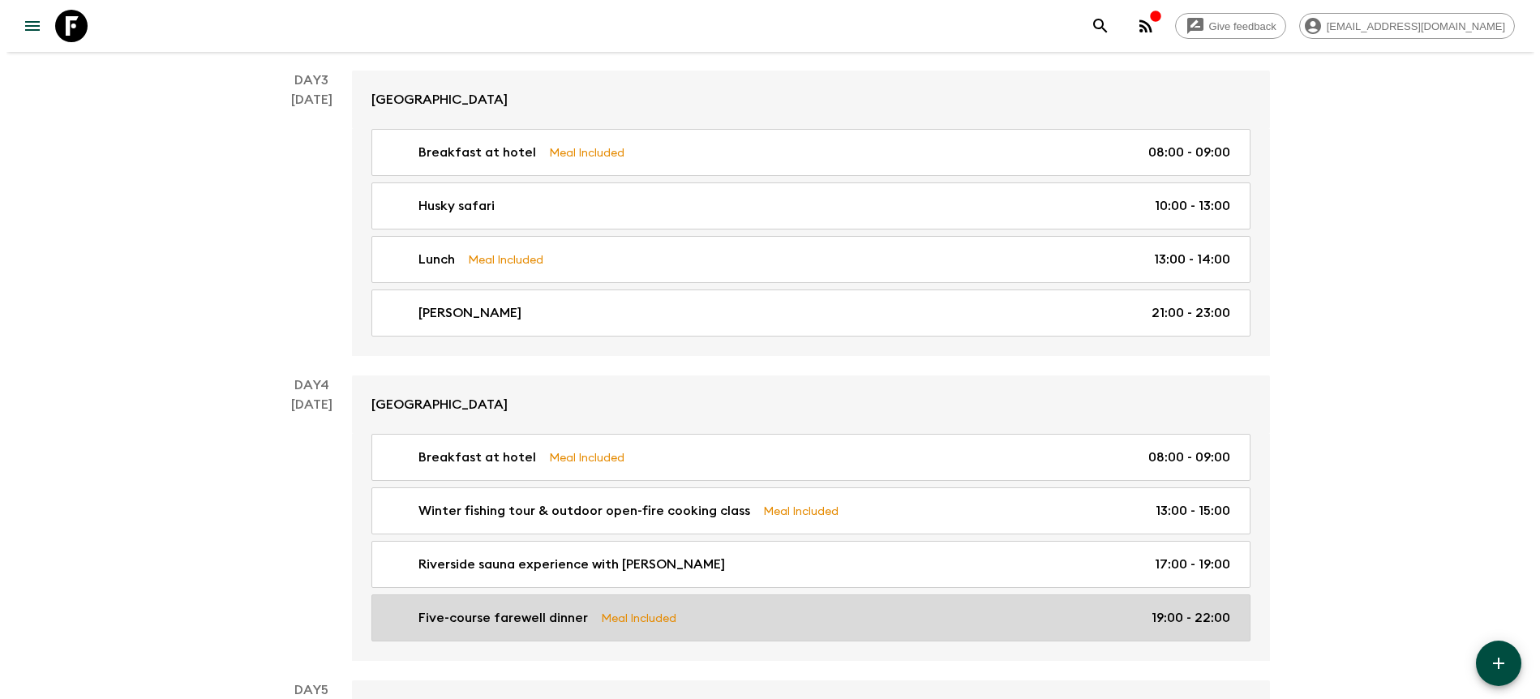
scroll to position [1109, 0]
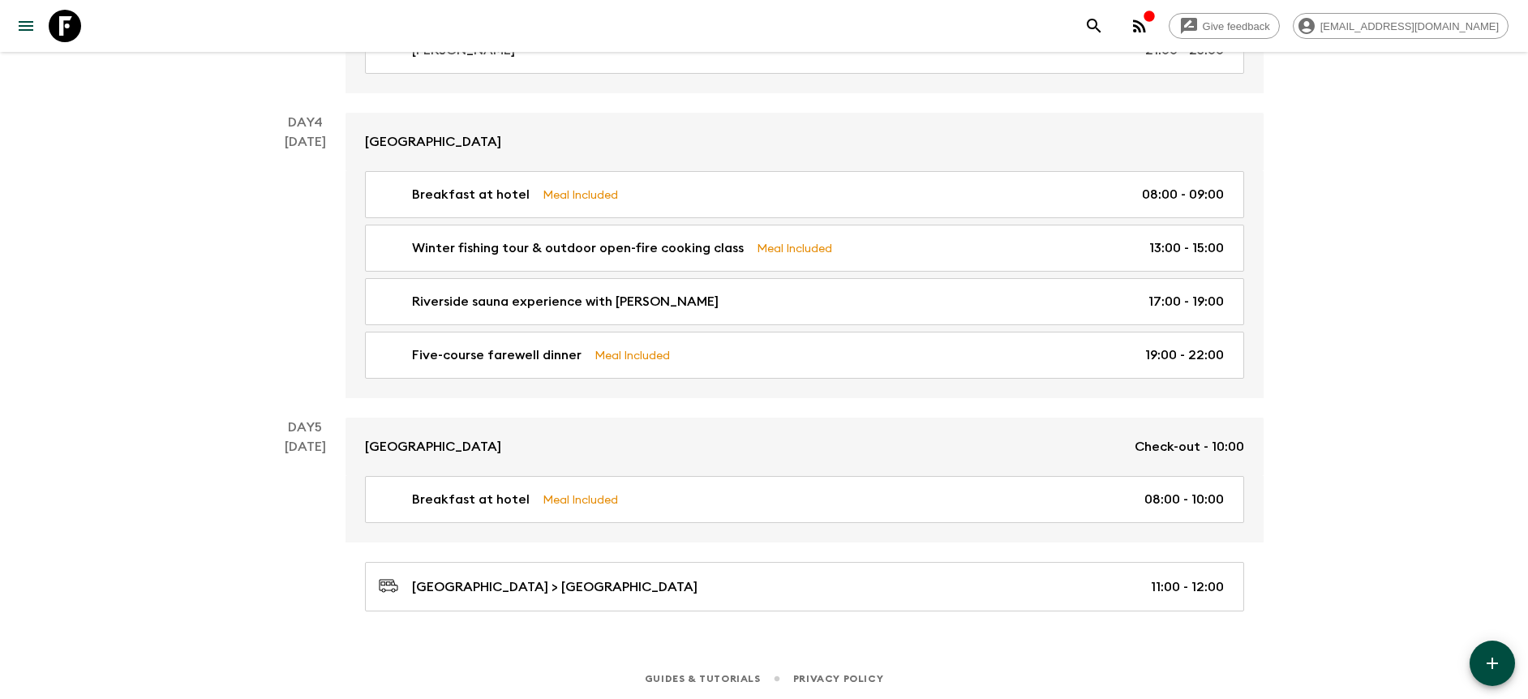
drag, startPoint x: 1378, startPoint y: 313, endPoint x: 1385, endPoint y: 299, distance: 15.2
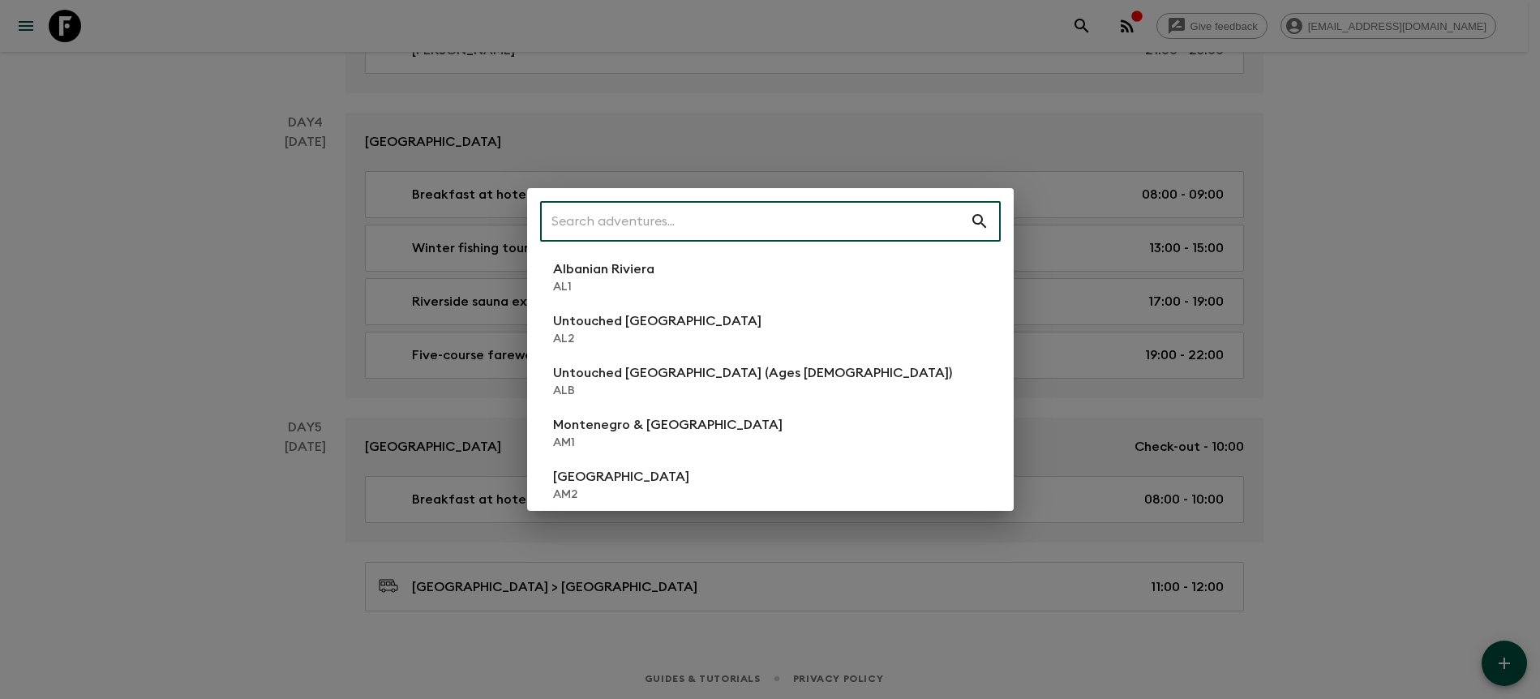
type input "p"
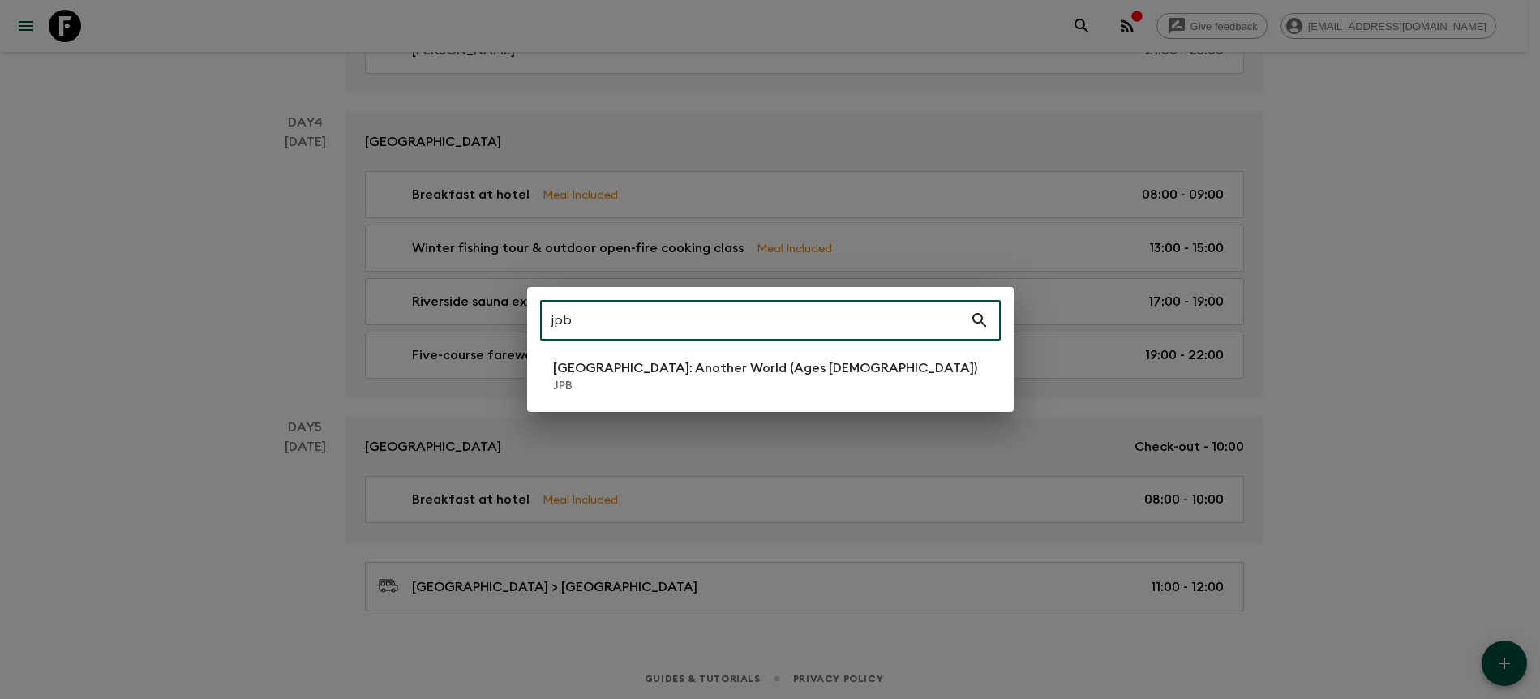
type input "jpb"
click at [710, 394] on li "[GEOGRAPHIC_DATA]: Another World (Ages [DEMOGRAPHIC_DATA]) JPB" at bounding box center [770, 376] width 461 height 45
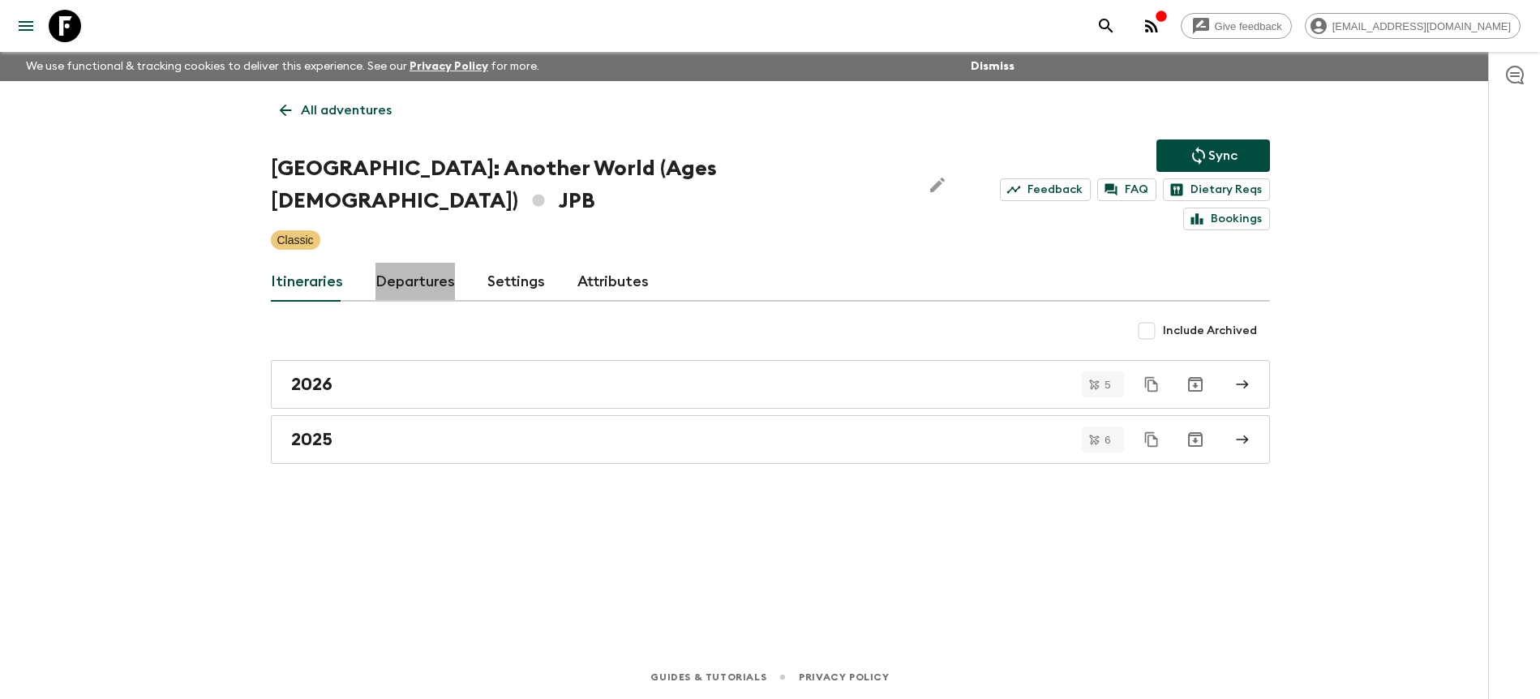
click at [449, 263] on link "Departures" at bounding box center [415, 282] width 79 height 39
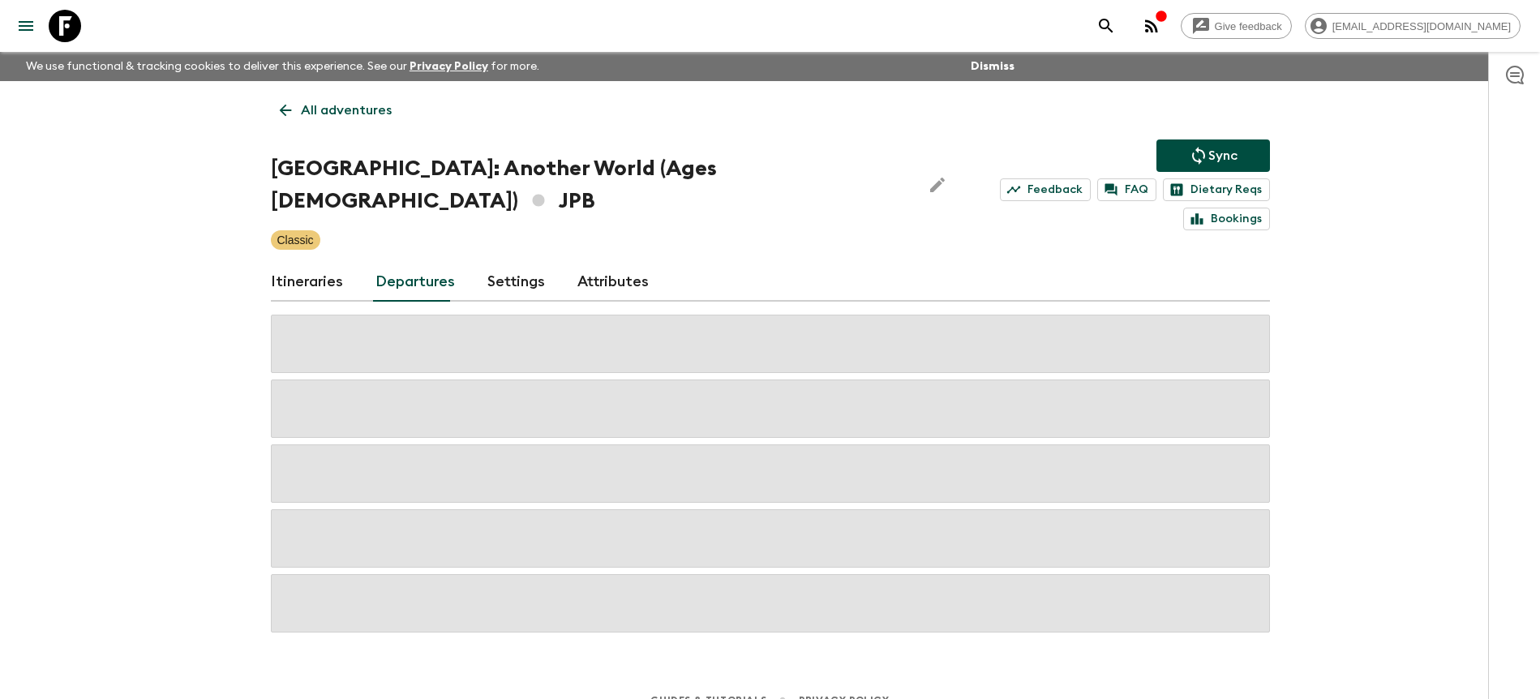
click at [446, 263] on link "Departures" at bounding box center [415, 282] width 79 height 39
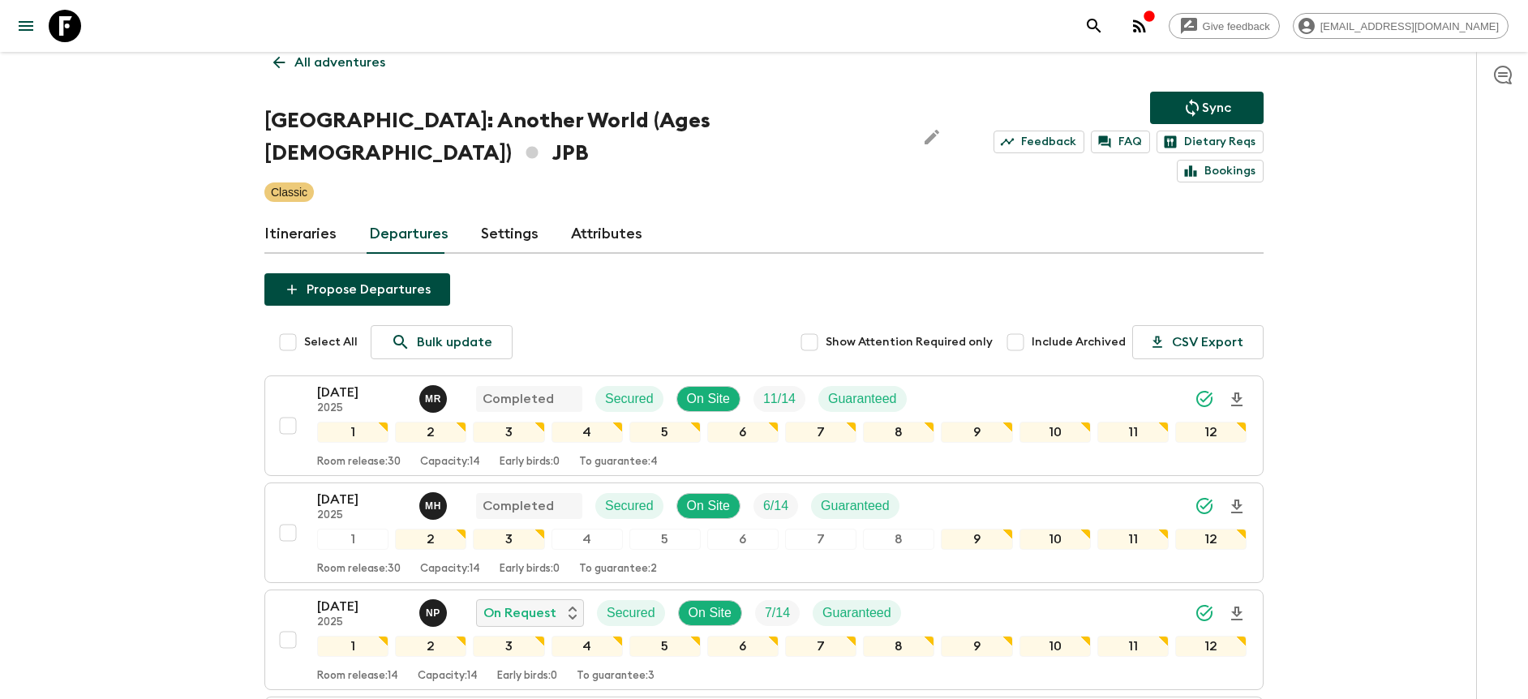
scroll to position [54, 0]
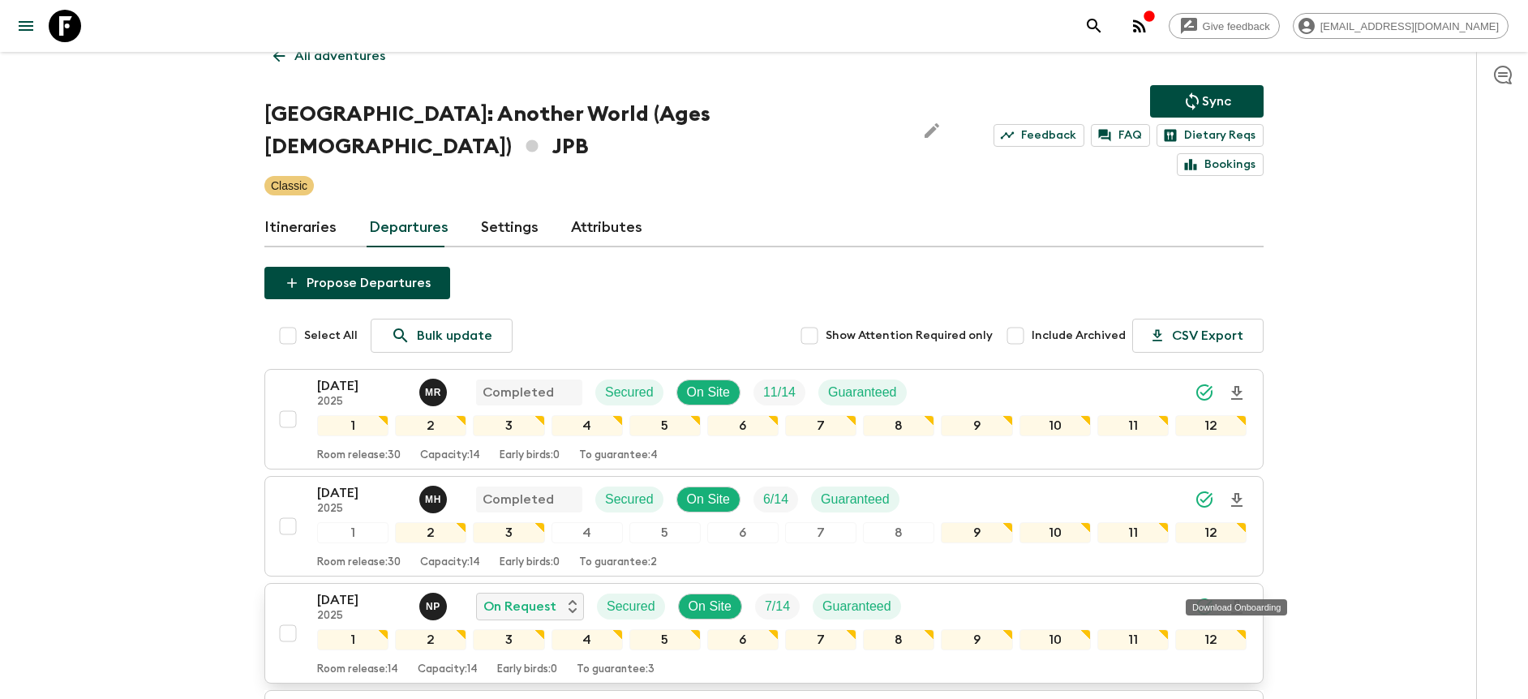
click at [1238, 598] on icon "Download Onboarding" at bounding box center [1236, 607] width 19 height 19
